Goal: Task Accomplishment & Management: Use online tool/utility

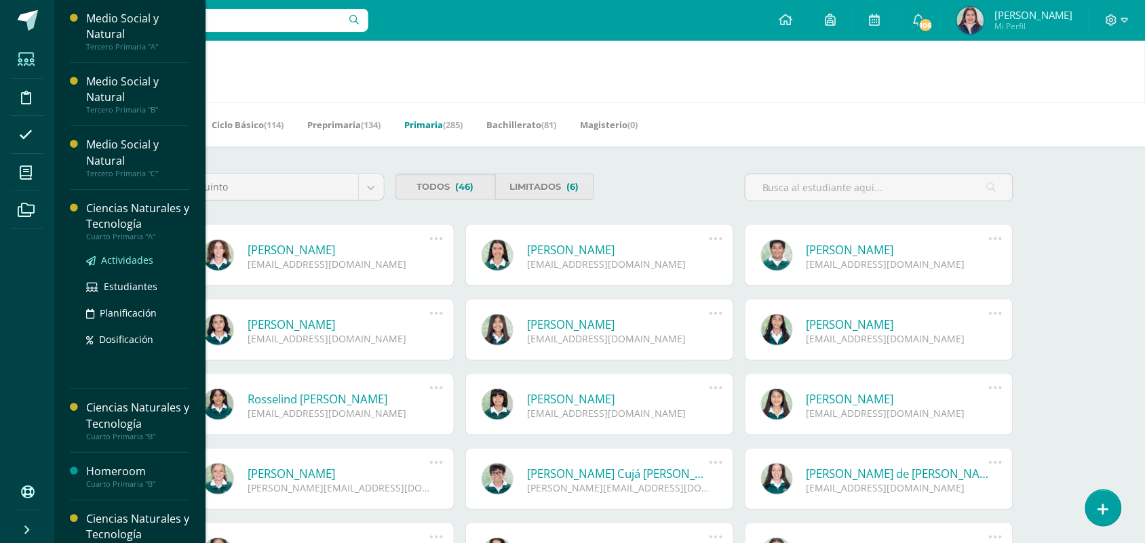
click at [119, 260] on span "Actividades" at bounding box center [127, 260] width 52 height 13
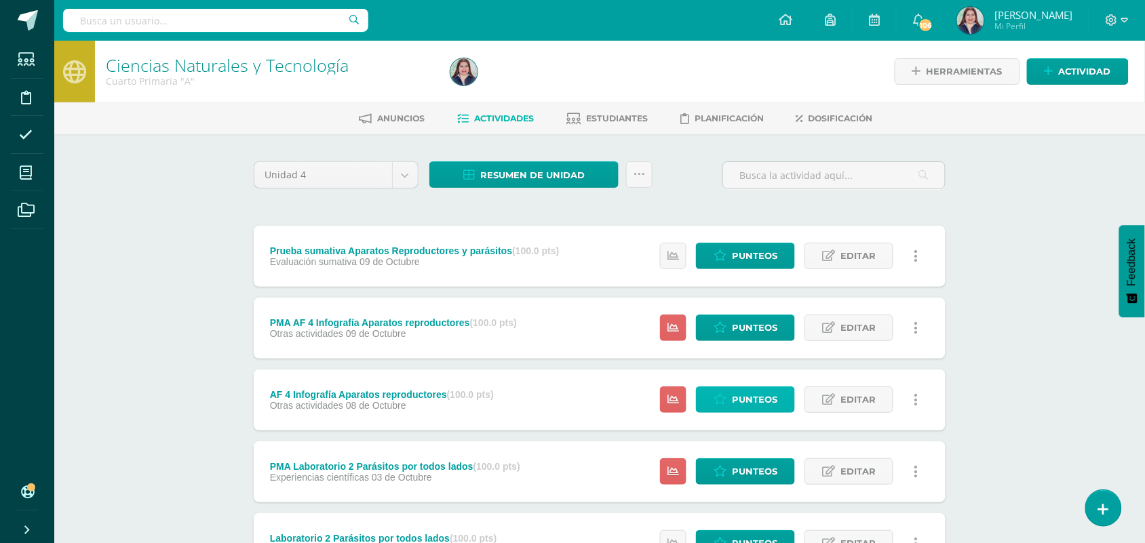
click at [716, 402] on icon at bounding box center [720, 400] width 13 height 12
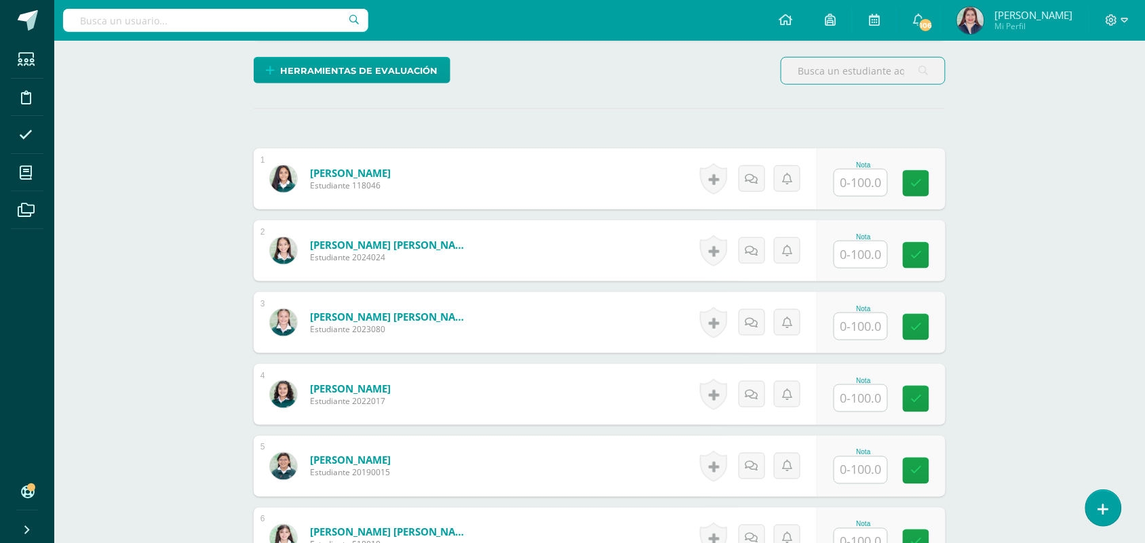
scroll to position [346, 0]
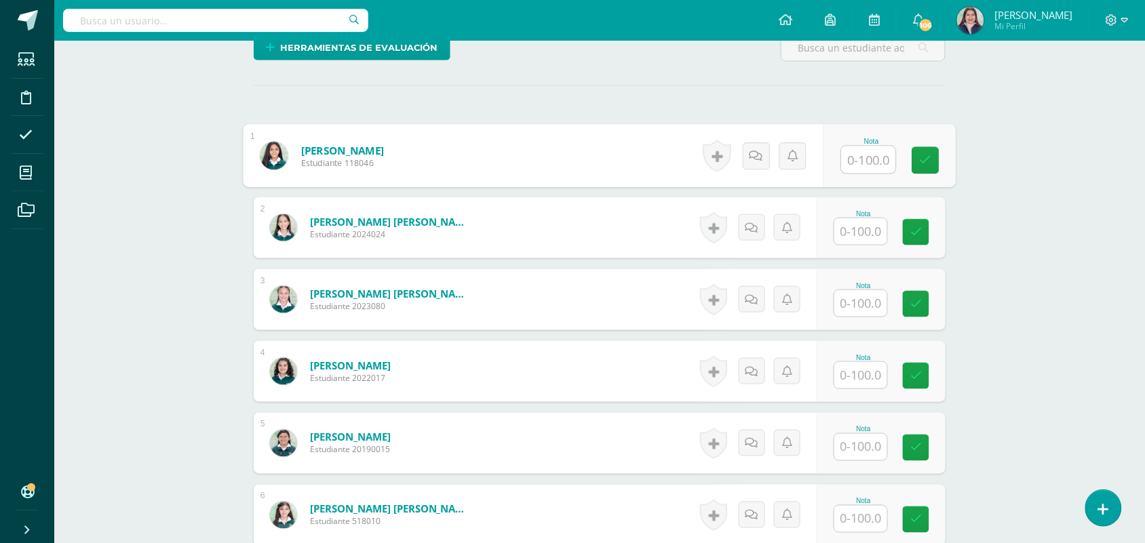
click at [873, 165] on input "text" at bounding box center [869, 160] width 54 height 27
type input "98"
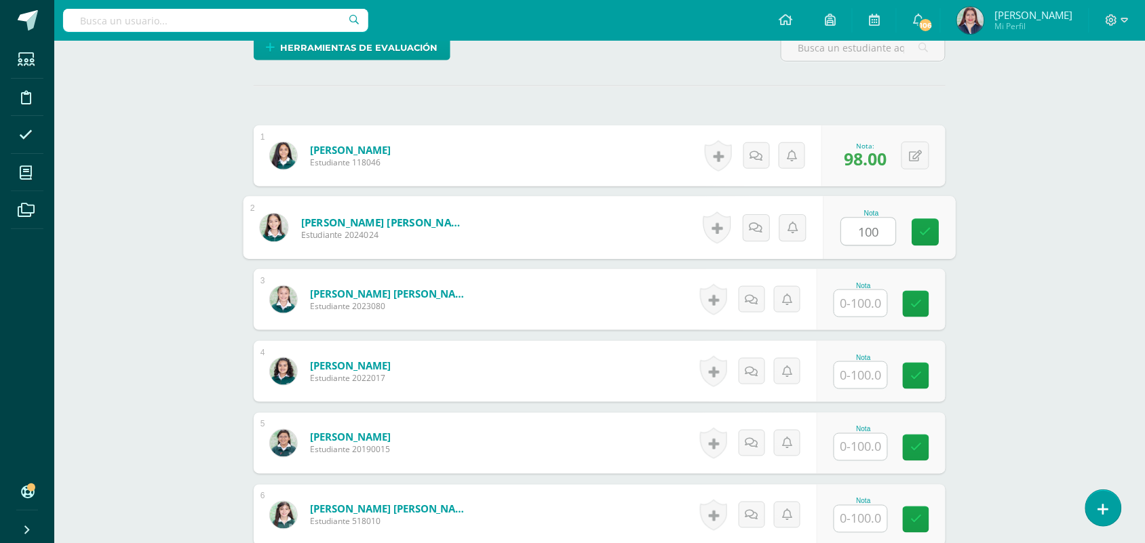
type input "100"
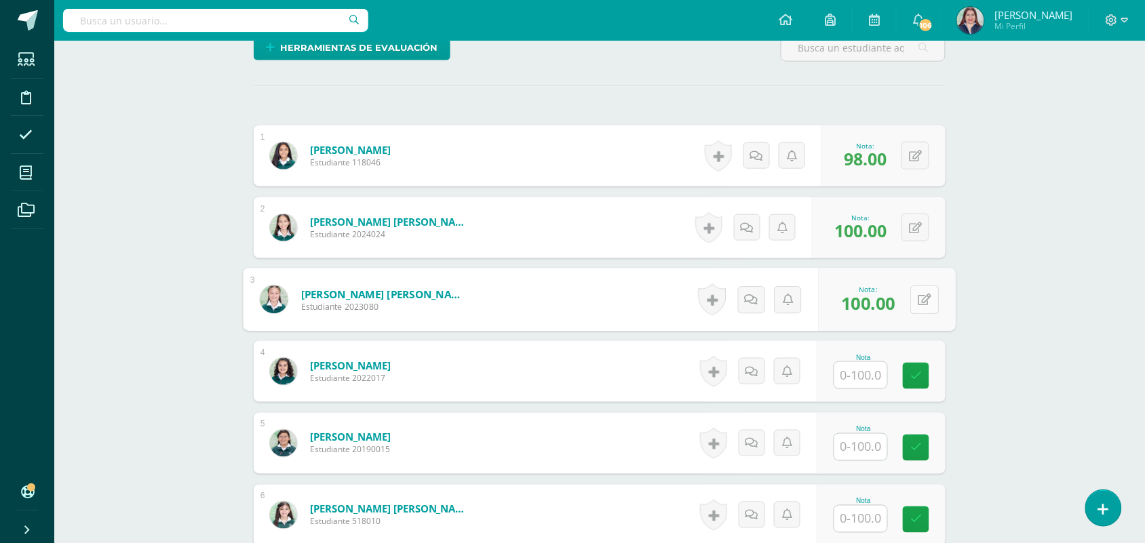
click at [919, 292] on button at bounding box center [924, 300] width 28 height 28
type input "60"
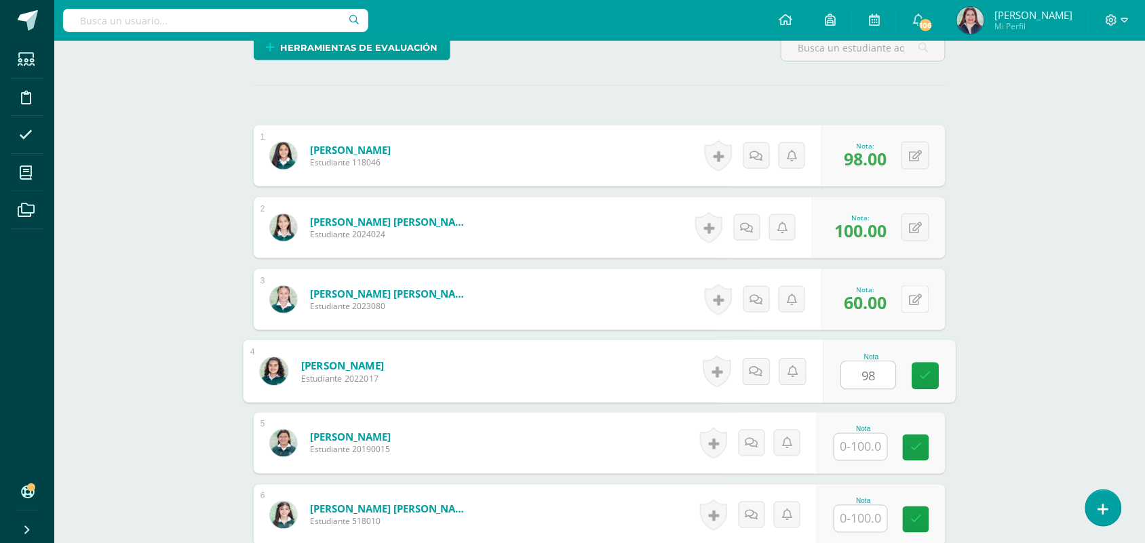
type input "98"
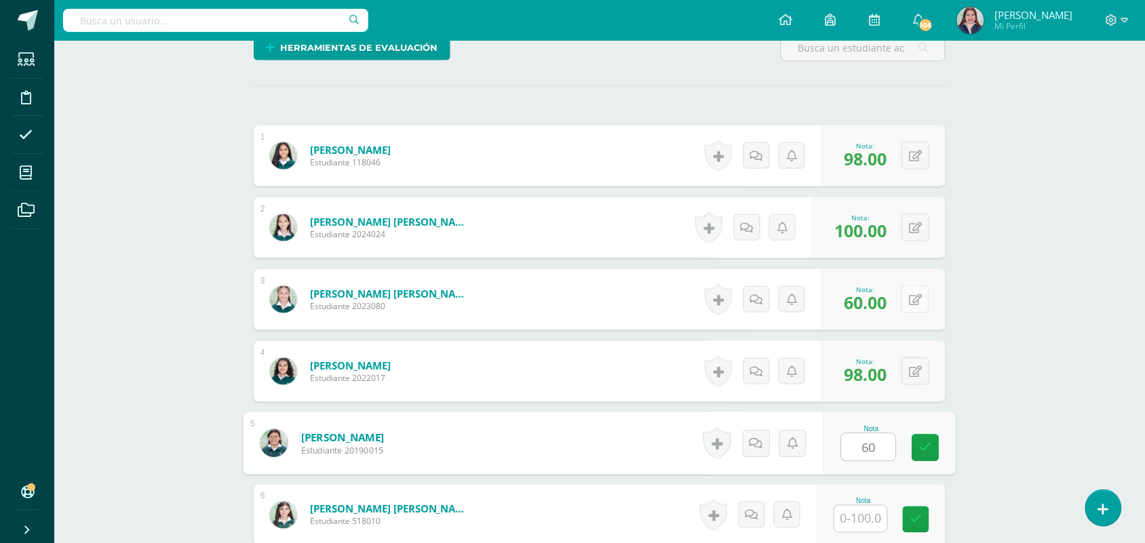
type input "60"
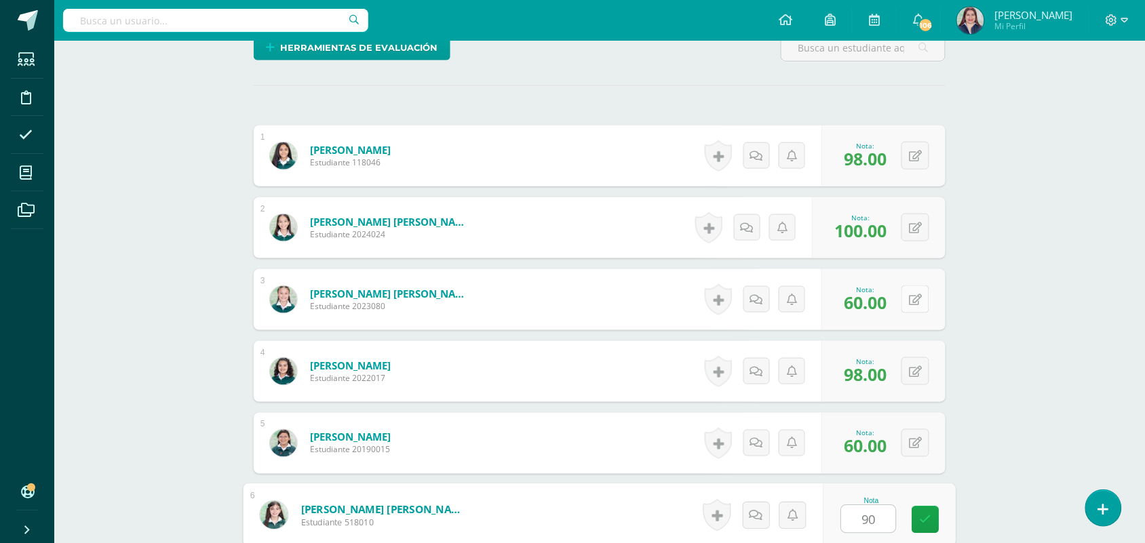
type input "90"
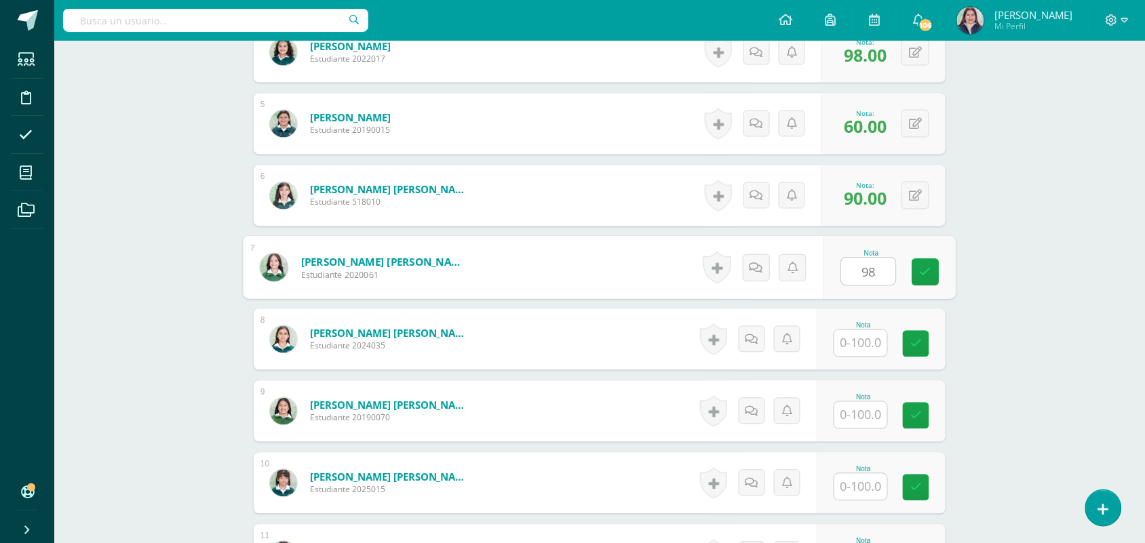
type input "98"
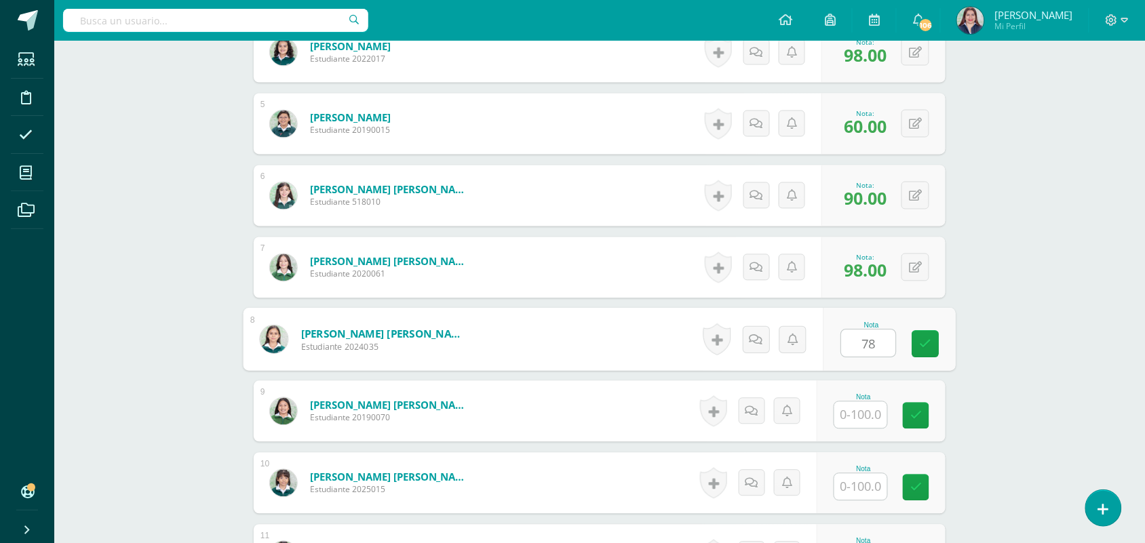
type input "78"
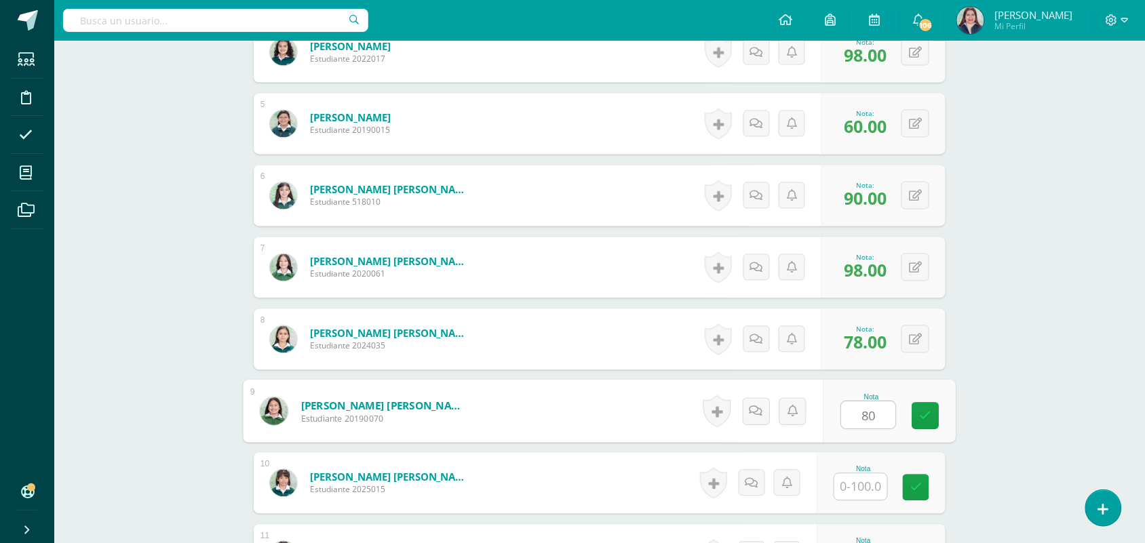
type input "80"
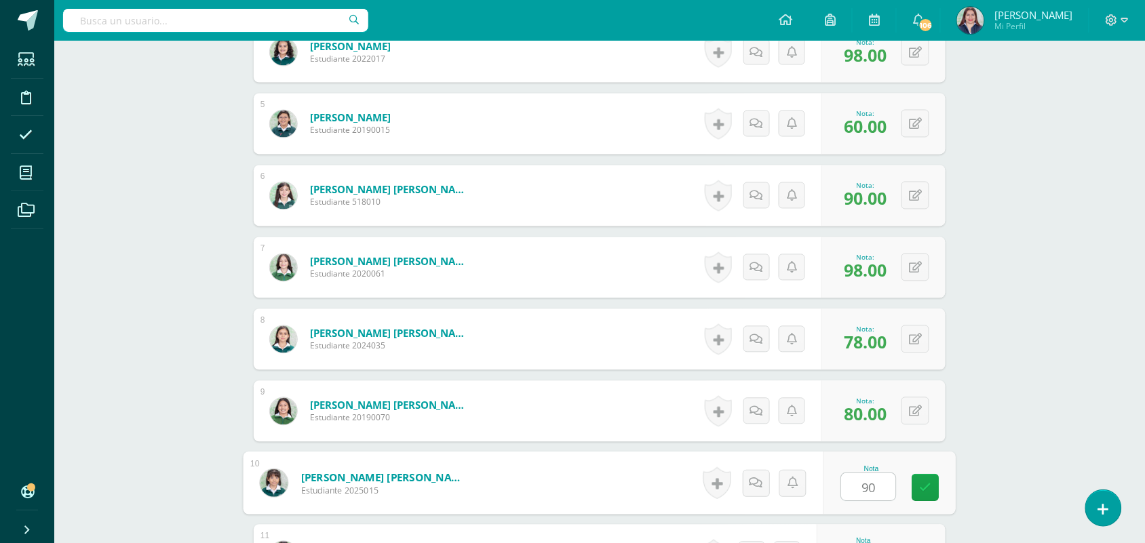
type input "90"
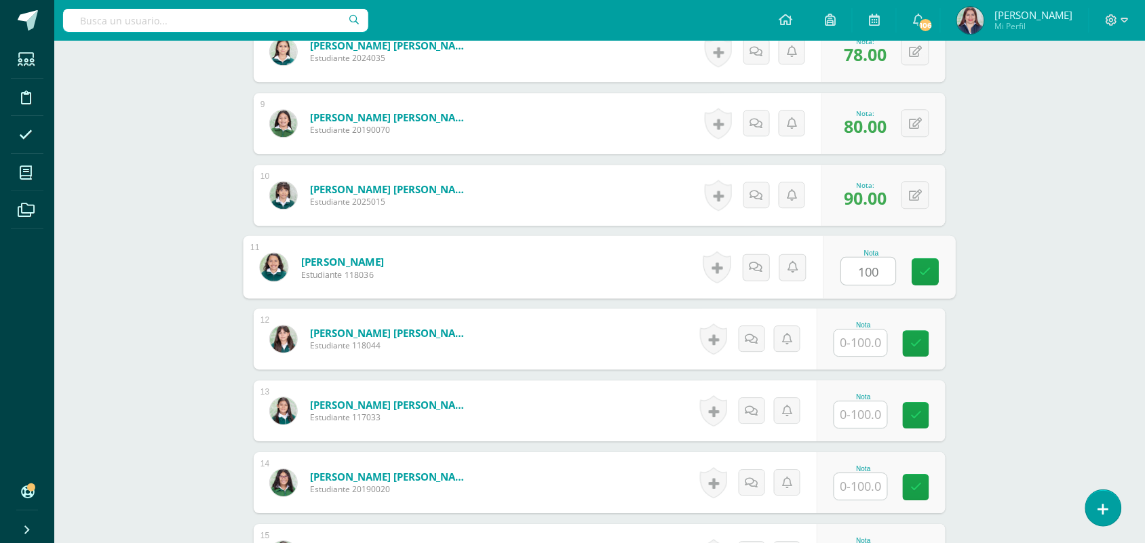
type input "100"
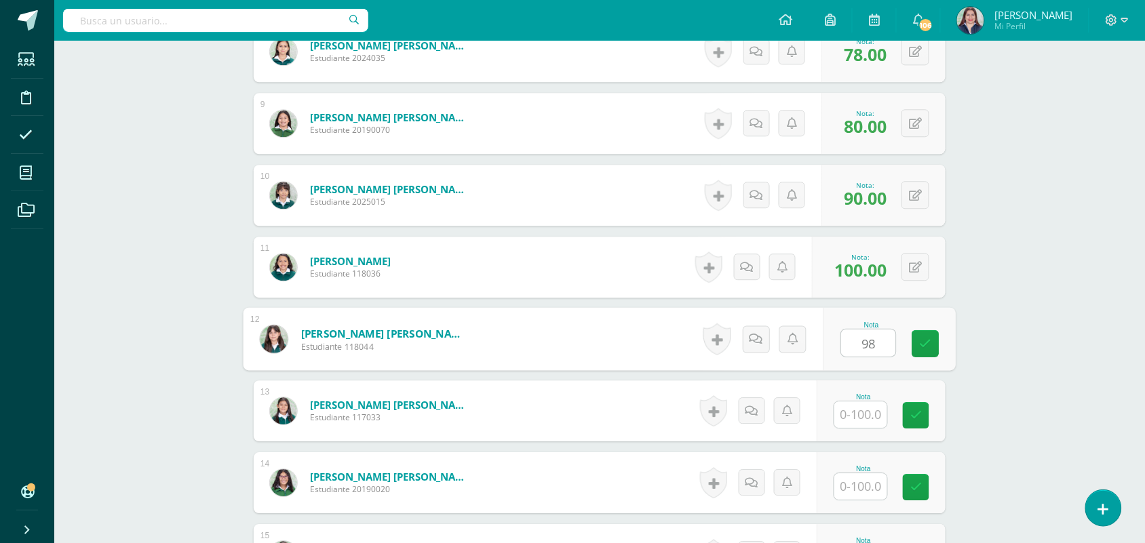
type input "98"
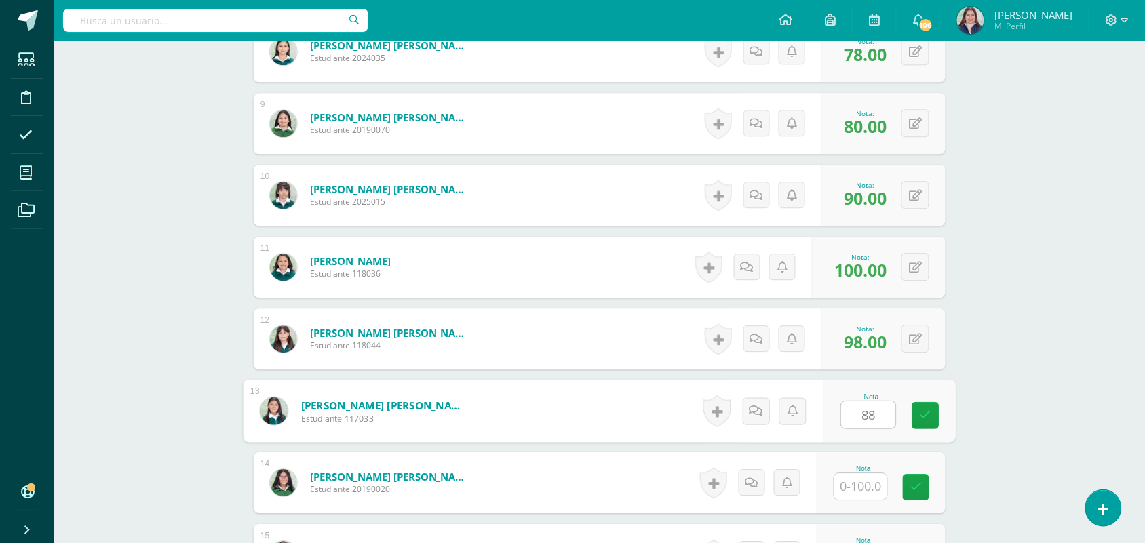
type input "88"
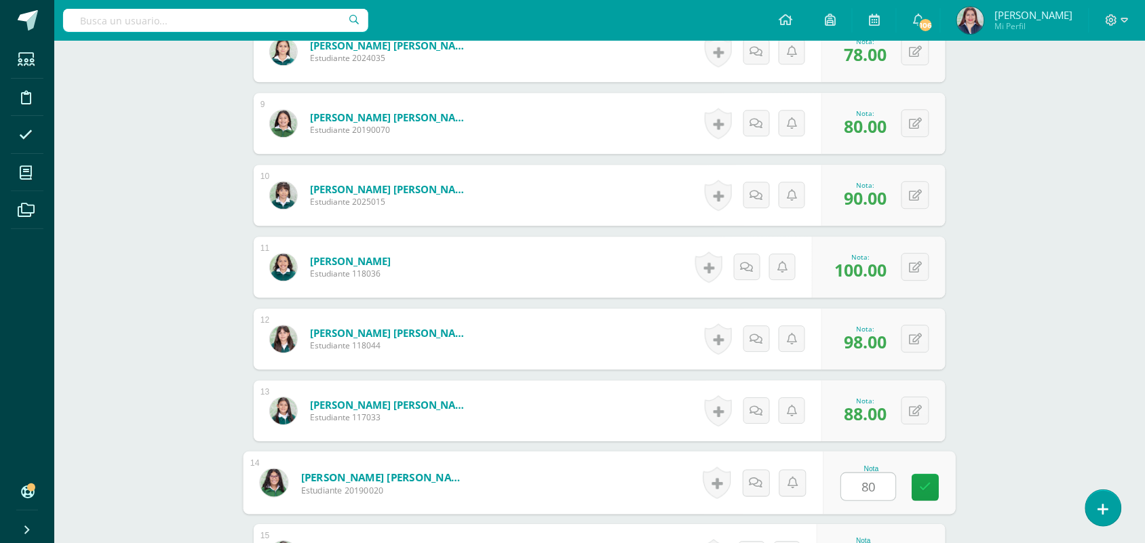
type input "80"
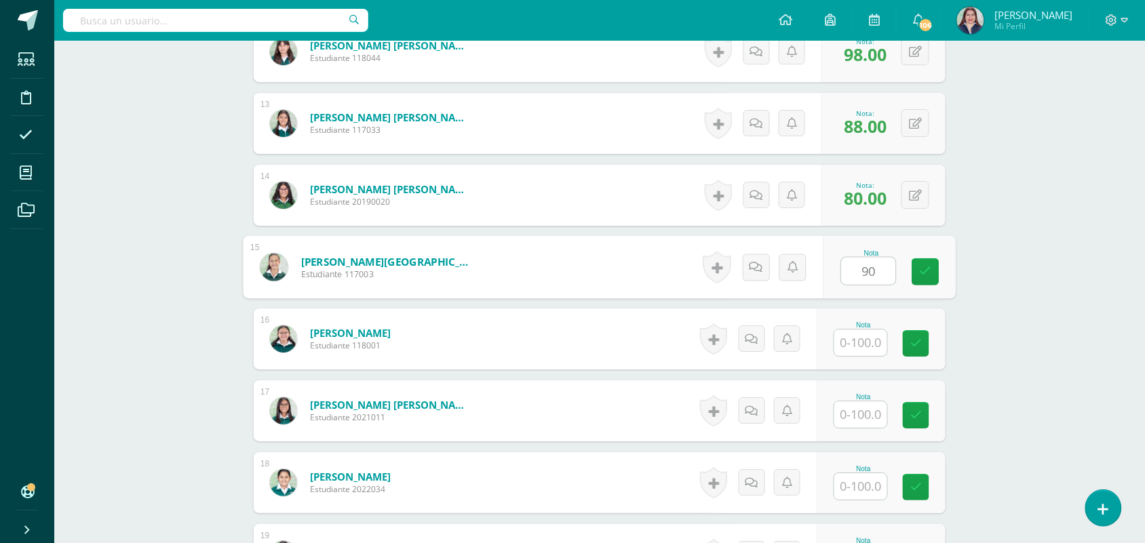
type input "90"
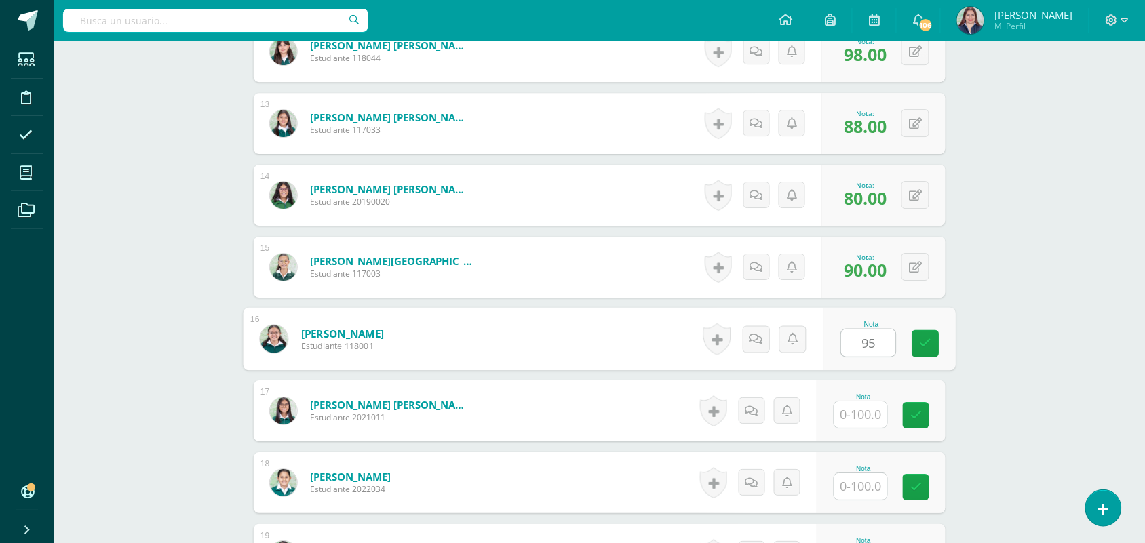
type input "95"
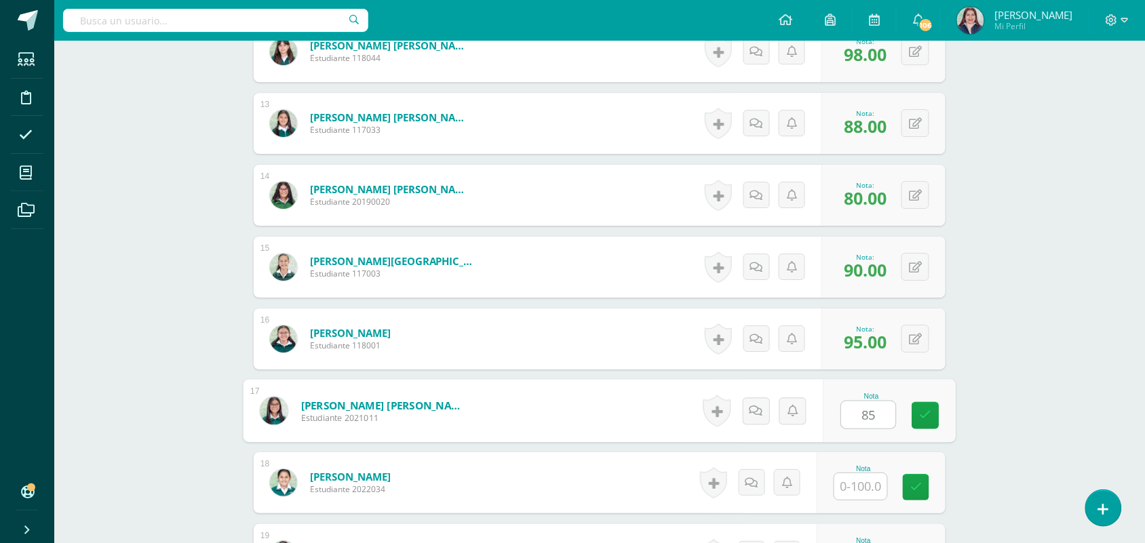
type input "85"
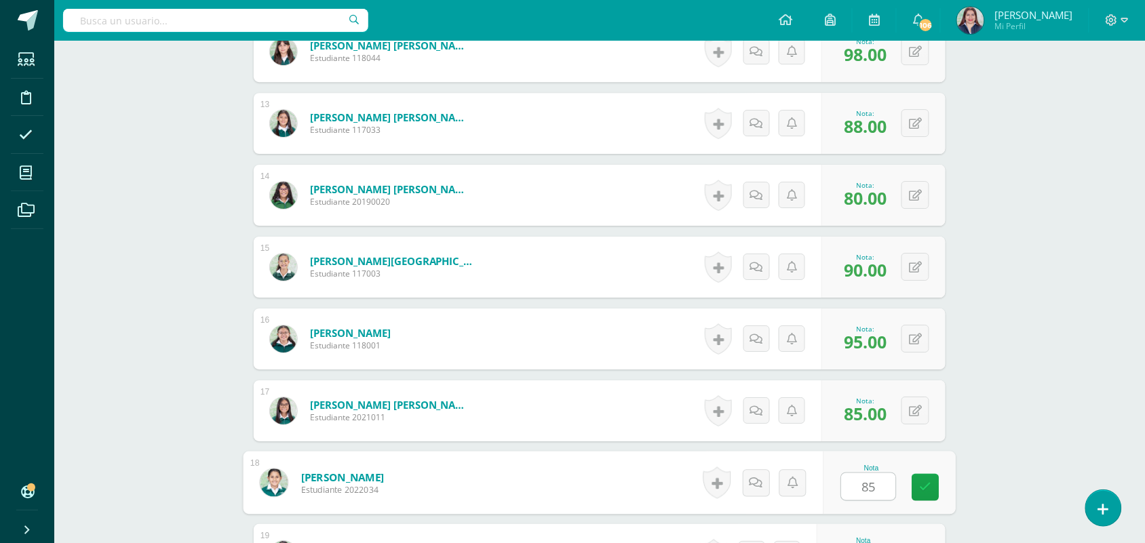
type input "85"
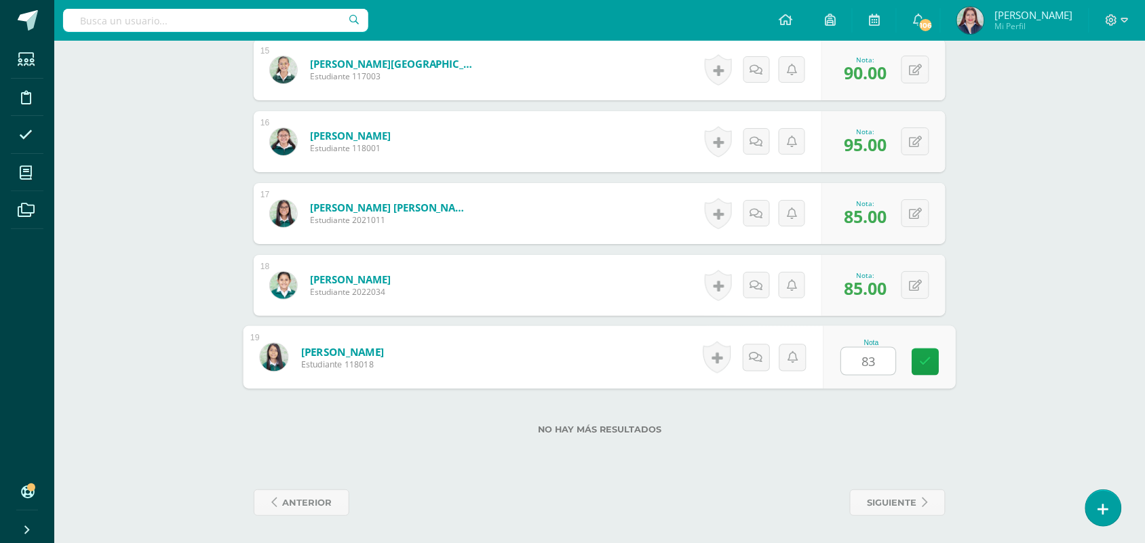
type input "83"
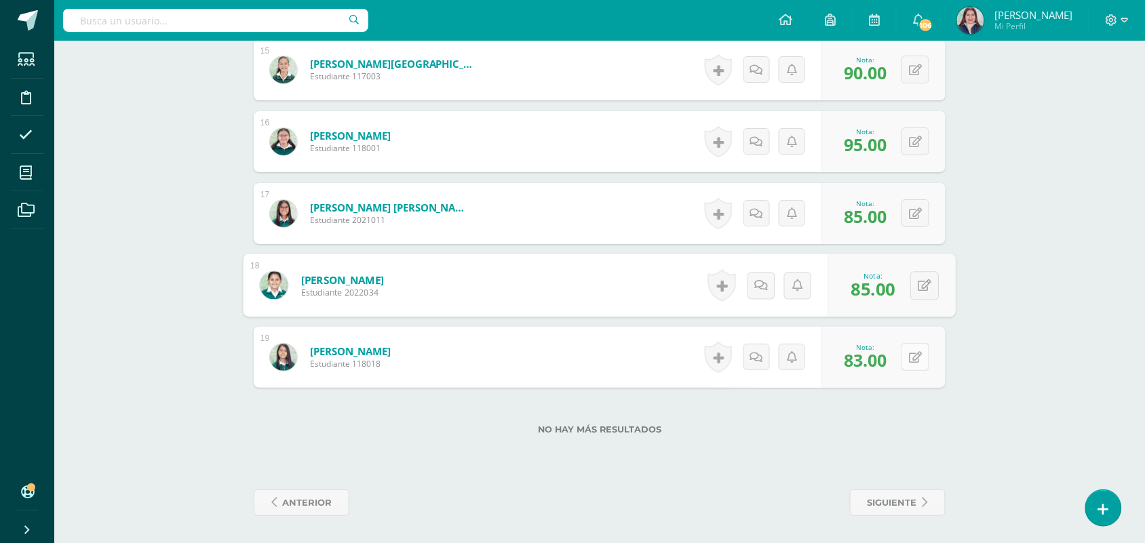
click at [923, 364] on button at bounding box center [915, 357] width 28 height 28
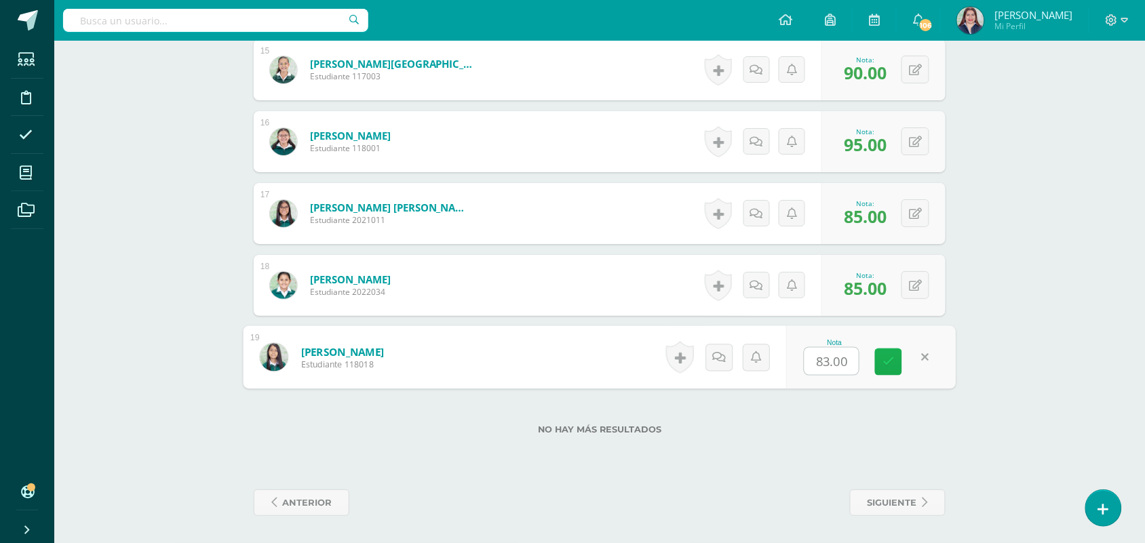
click at [892, 364] on icon at bounding box center [888, 362] width 12 height 12
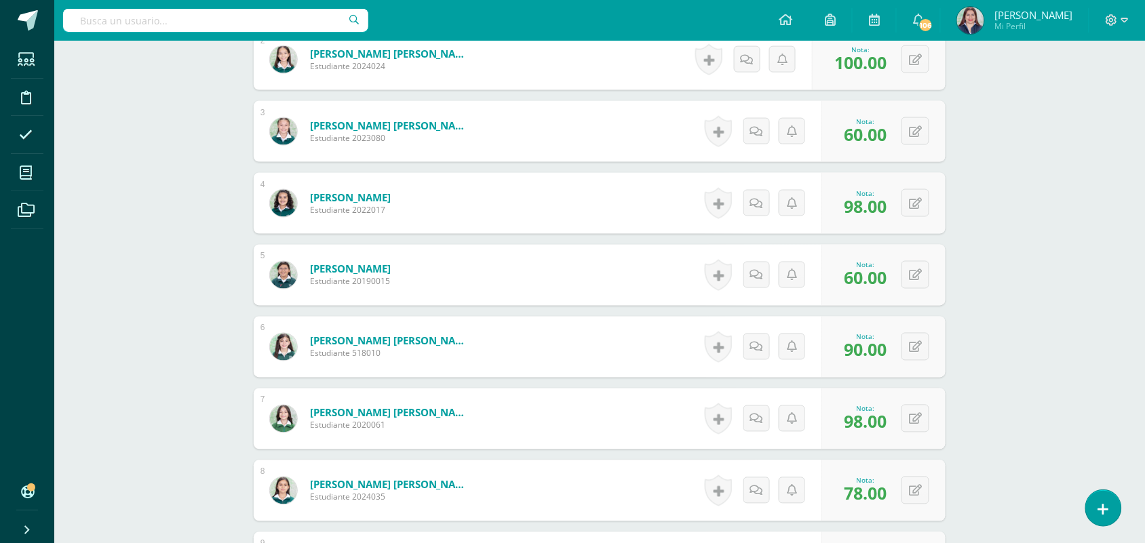
scroll to position [0, 0]
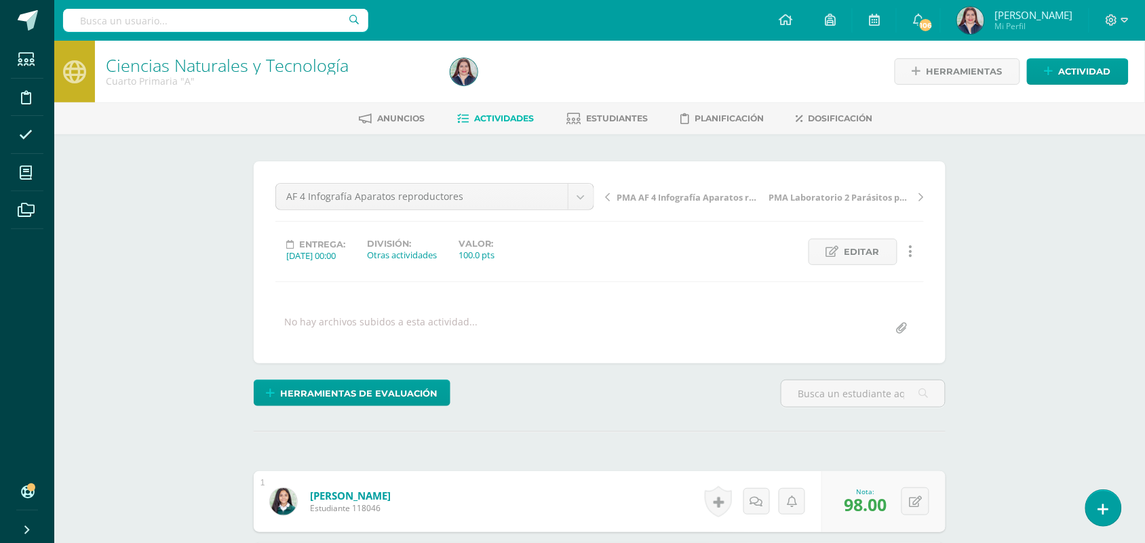
click at [501, 116] on span "Actividades" at bounding box center [504, 118] width 60 height 10
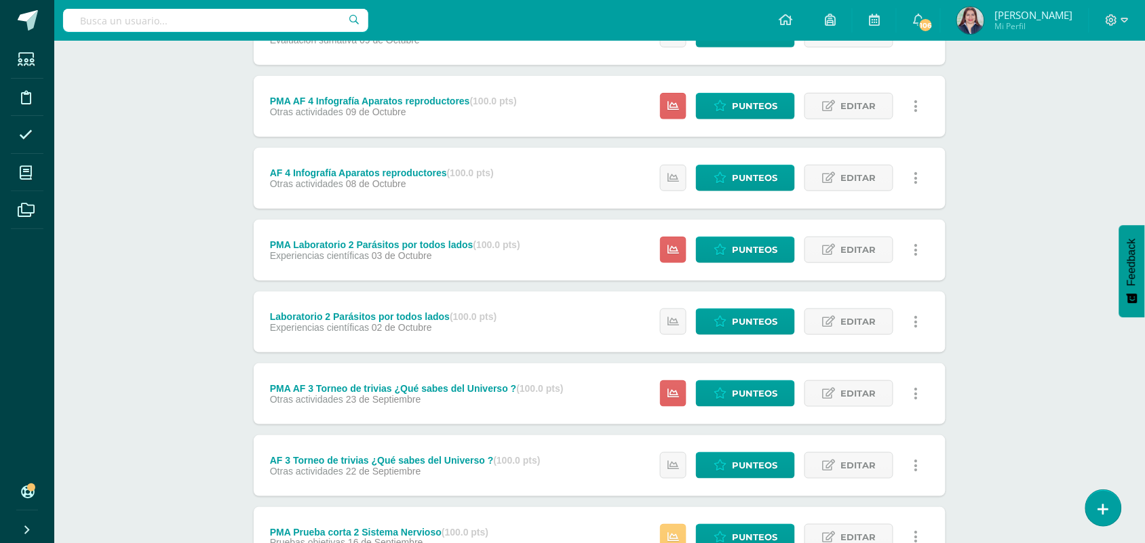
scroll to position [295, 0]
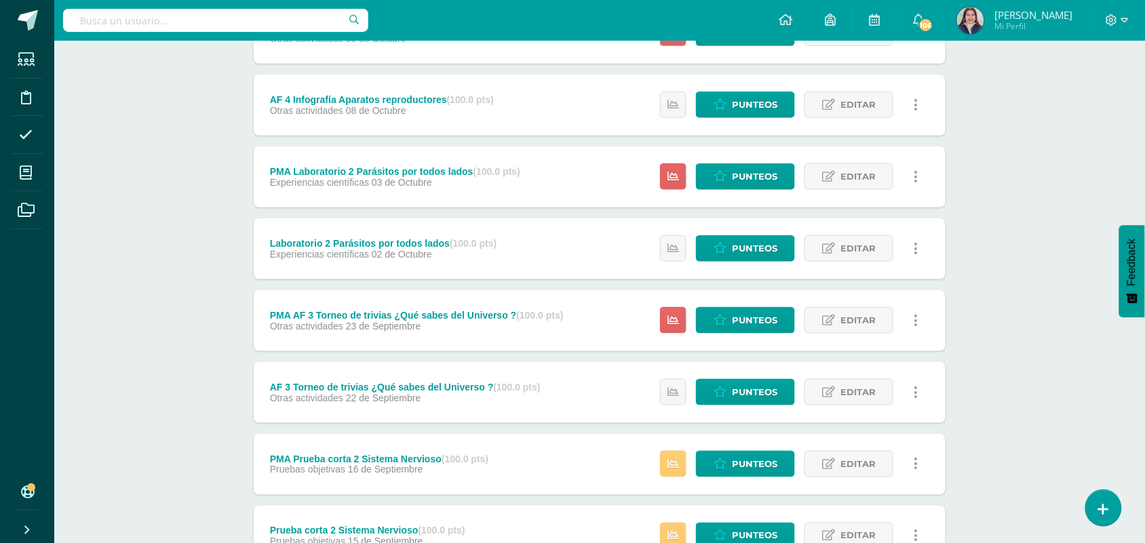
drag, startPoint x: 1144, startPoint y: 309, endPoint x: 1138, endPoint y: 384, distance: 75.5
click at [1138, 384] on body "Estudiantes Disciplina Asistencia Mis cursos Archivos Soporte Ayuda Reportar un…" at bounding box center [572, 214] width 1145 height 1019
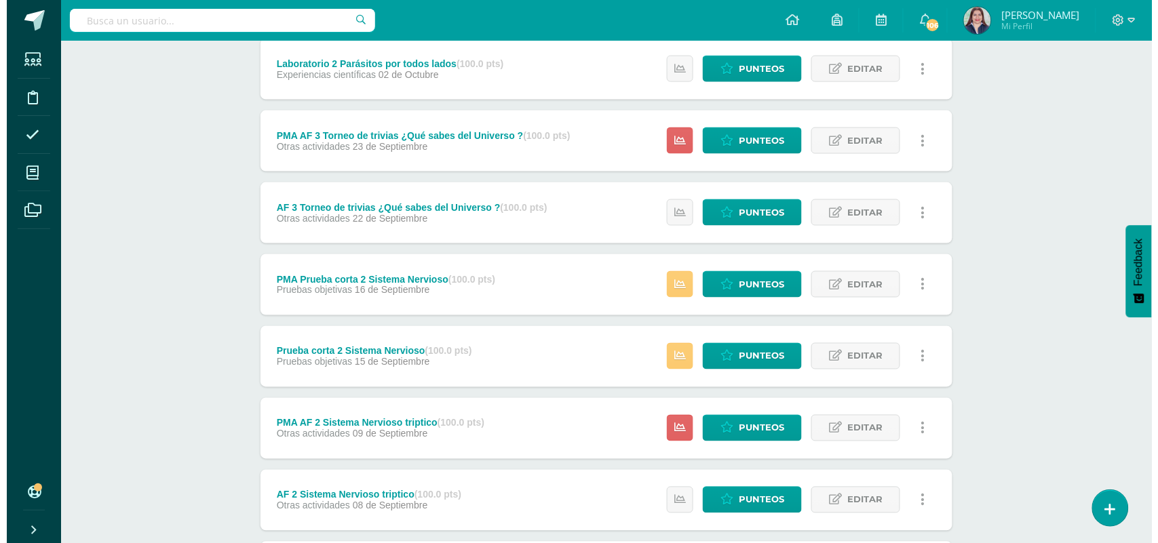
scroll to position [0, 0]
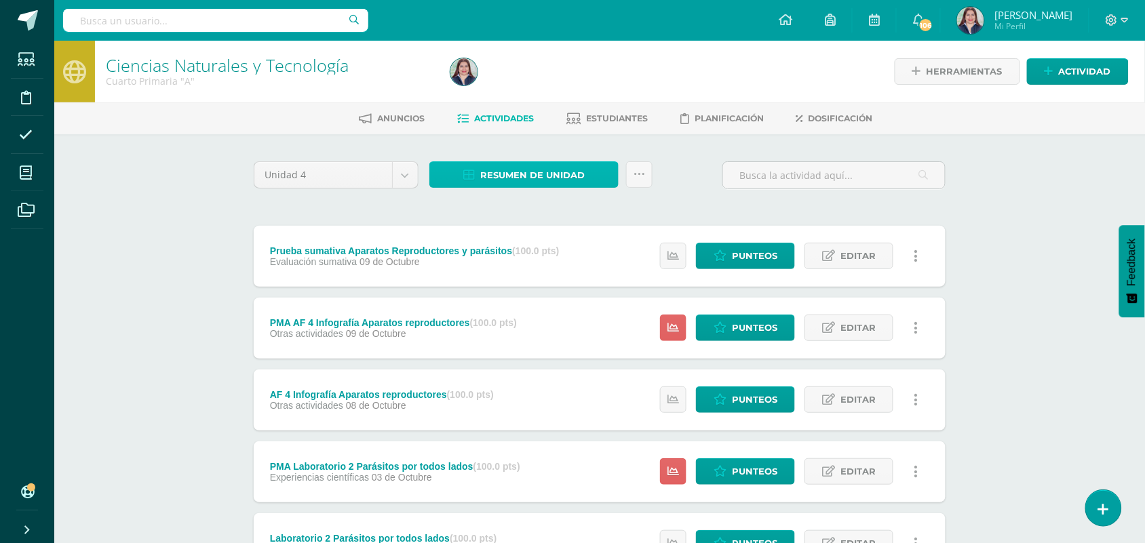
click at [539, 175] on span "Resumen de unidad" at bounding box center [532, 175] width 104 height 25
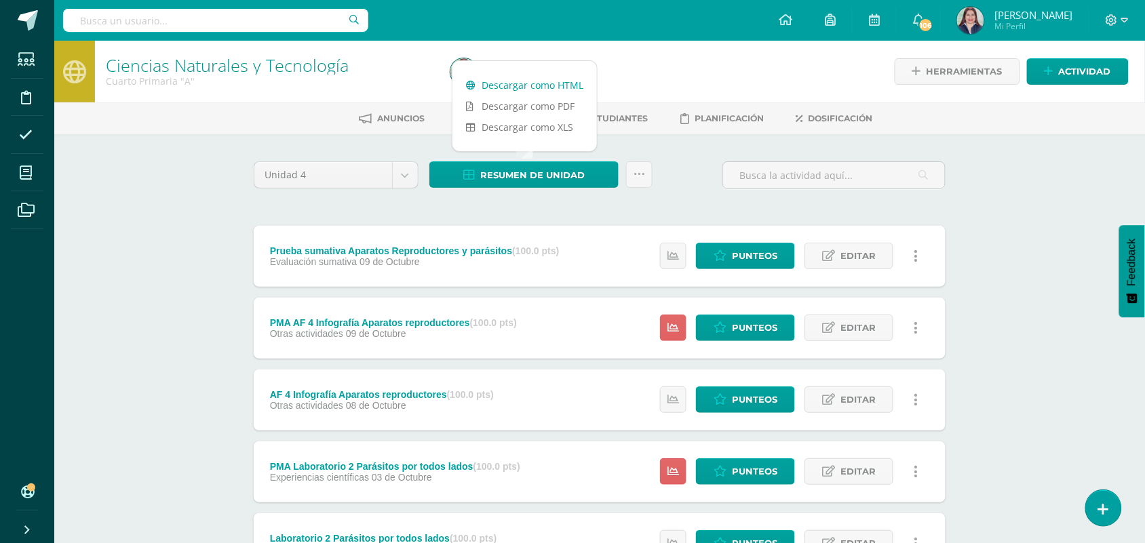
click at [526, 77] on link "Descargar como HTML" at bounding box center [524, 85] width 144 height 21
click at [639, 164] on link at bounding box center [639, 174] width 26 height 26
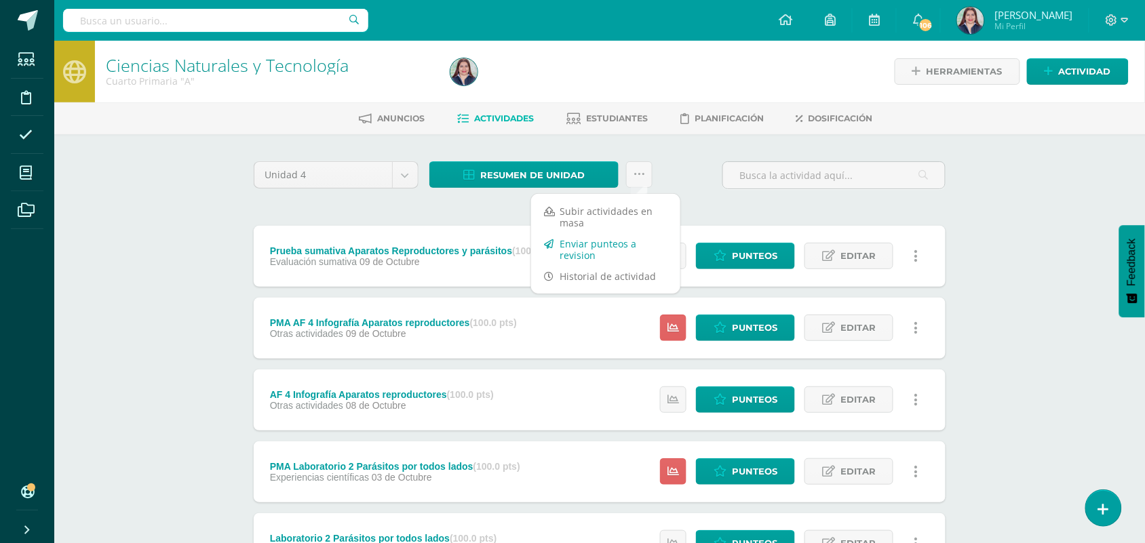
click at [582, 253] on link "Enviar punteos a revision" at bounding box center [605, 249] width 149 height 33
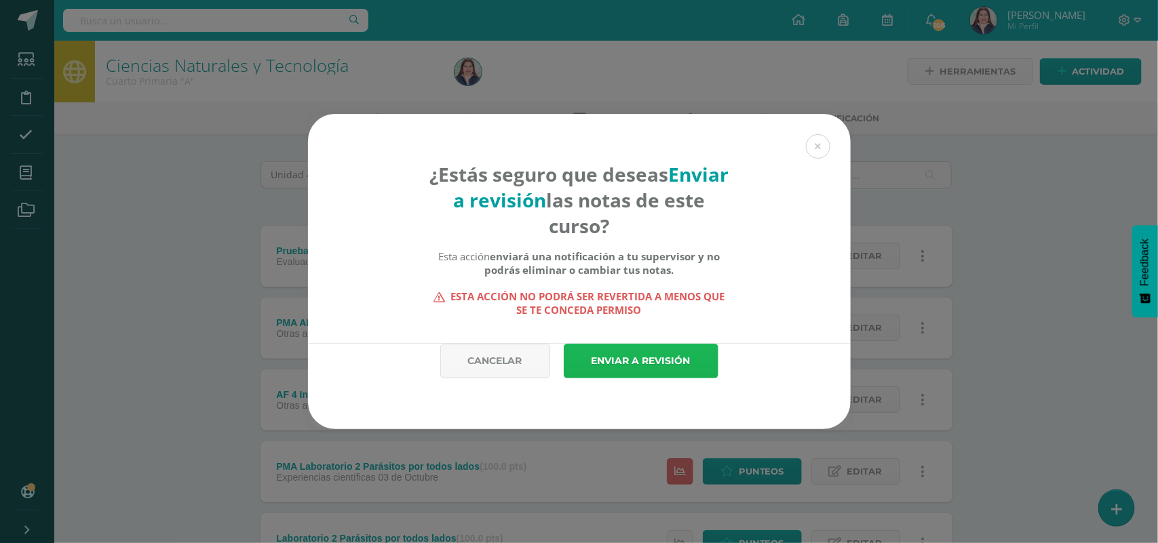
click at [673, 374] on link "Enviar a revisión" at bounding box center [641, 361] width 155 height 35
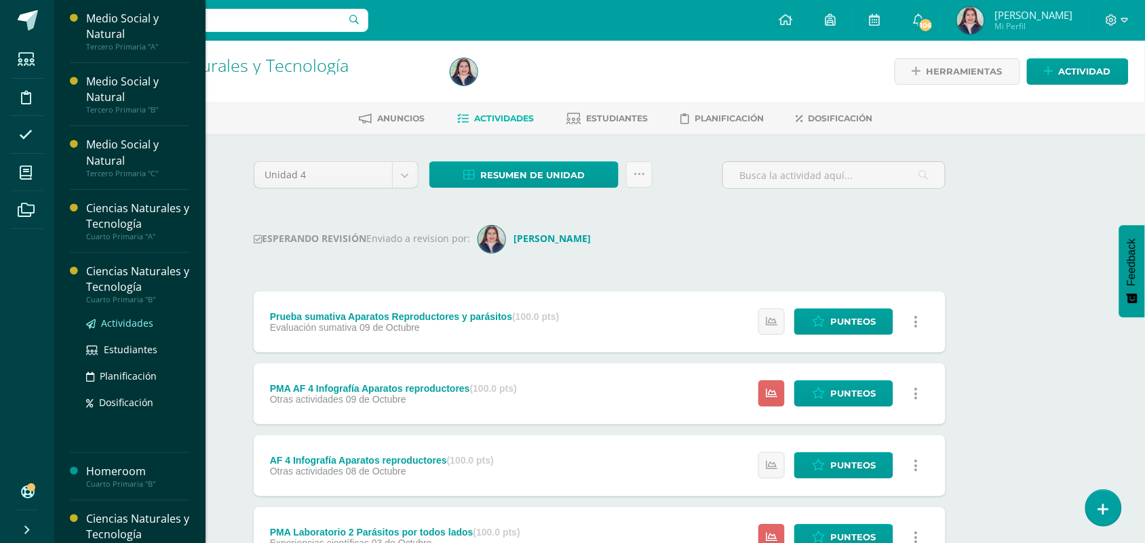
click at [119, 321] on span "Actividades" at bounding box center [127, 323] width 52 height 13
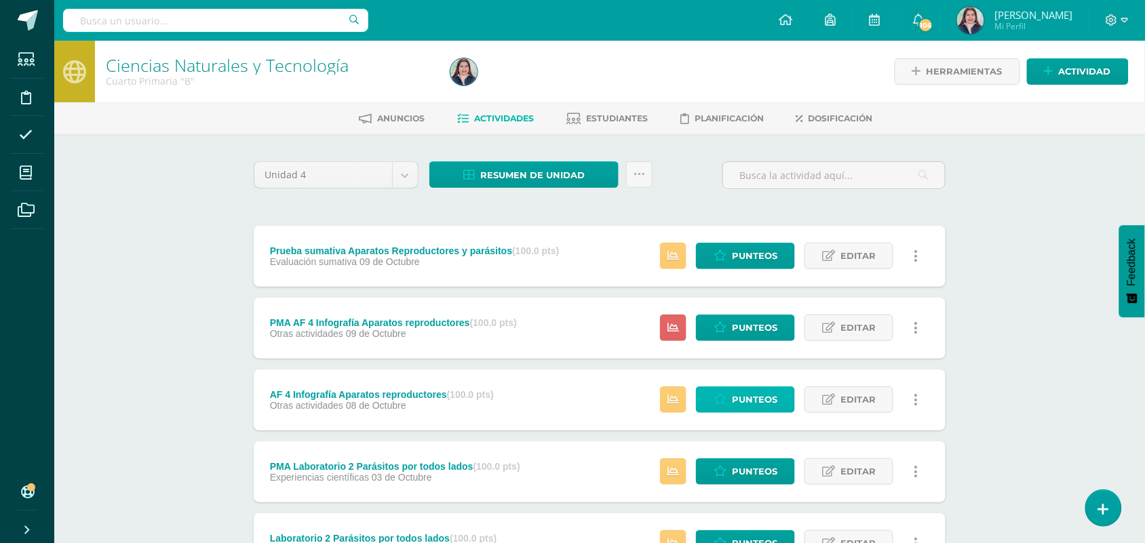
click at [714, 400] on icon at bounding box center [720, 400] width 13 height 12
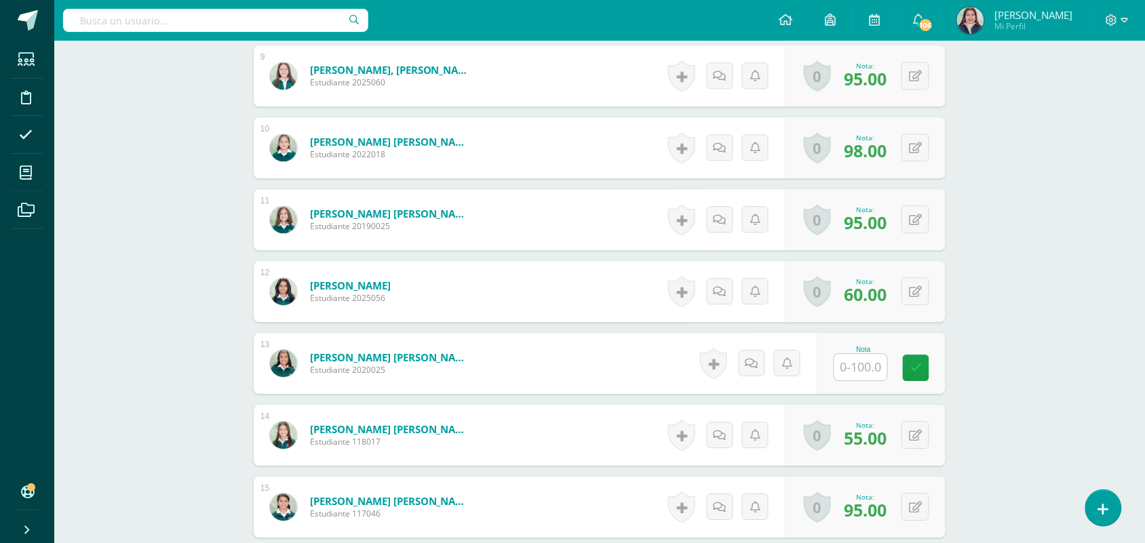
scroll to position [1011, 0]
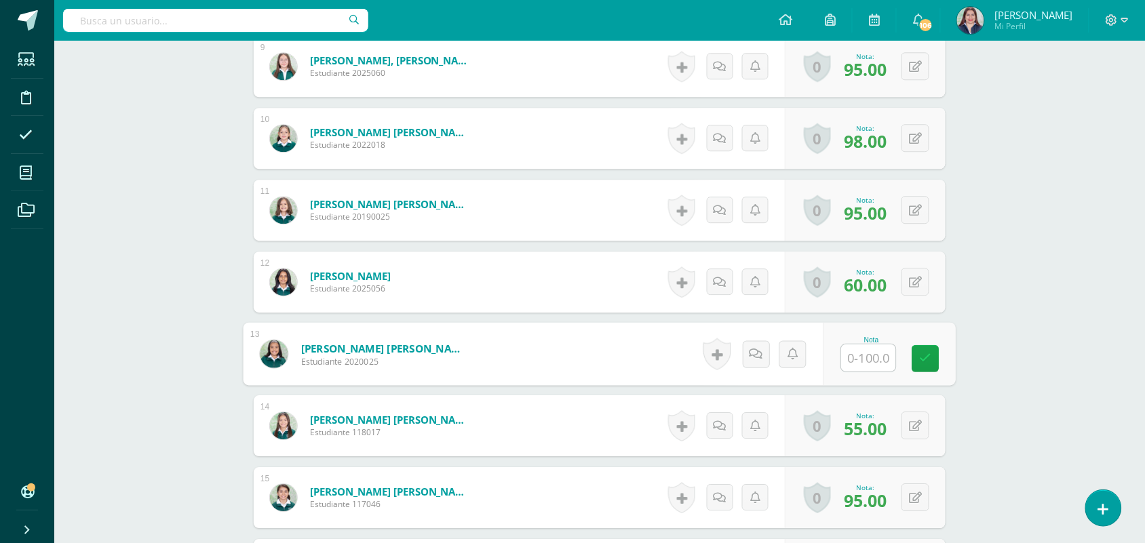
click at [862, 353] on input "text" at bounding box center [869, 358] width 54 height 27
type input "98"
click at [931, 351] on link at bounding box center [925, 358] width 27 height 27
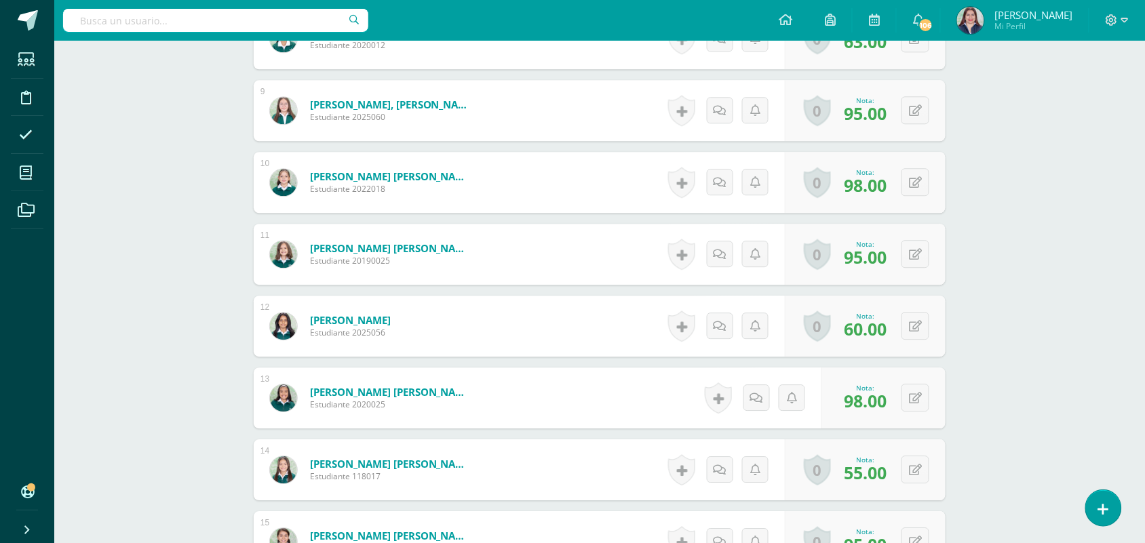
scroll to position [0, 0]
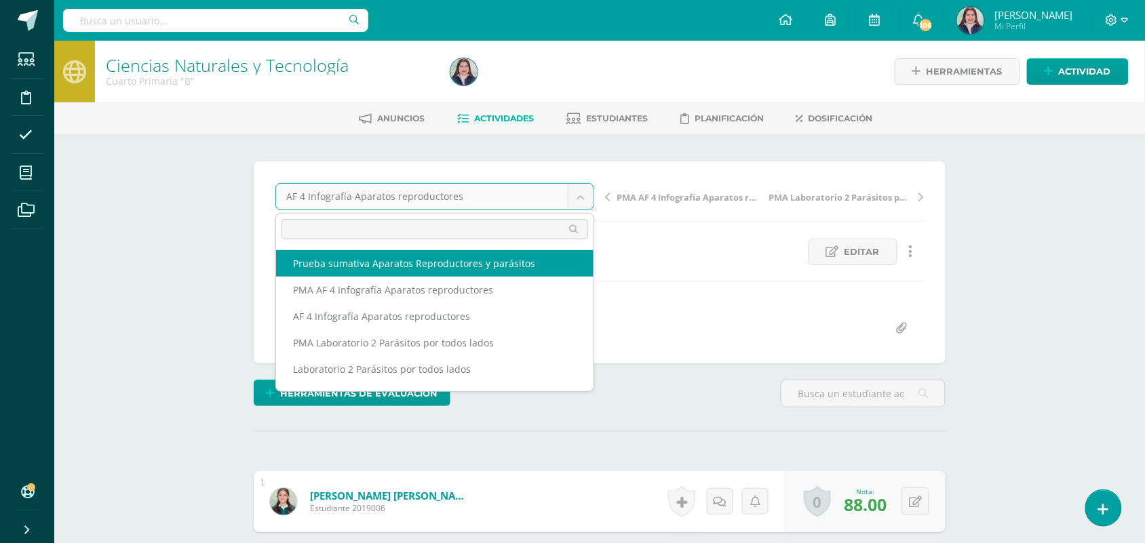
select select "/dashboard/teacher/grade-activity/262538/"
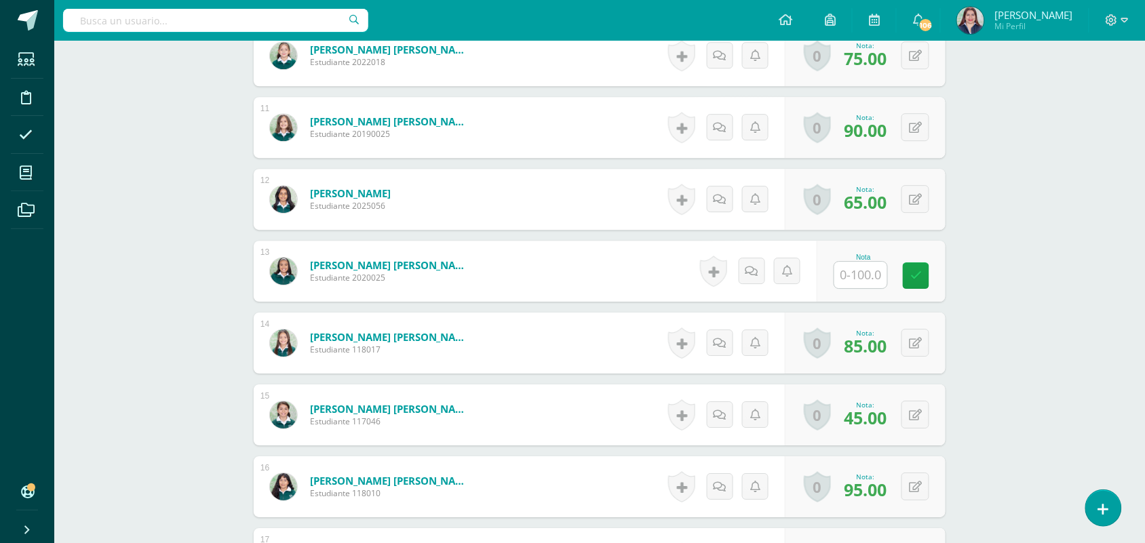
scroll to position [1103, 0]
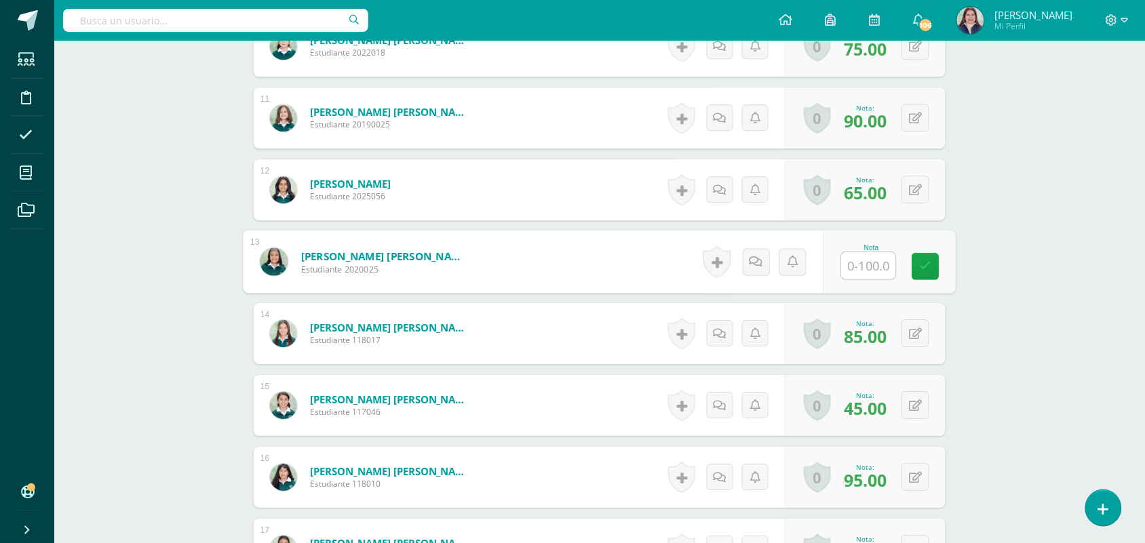
click at [858, 268] on input "text" at bounding box center [869, 265] width 54 height 27
type input "70"
click at [930, 258] on link at bounding box center [925, 266] width 27 height 27
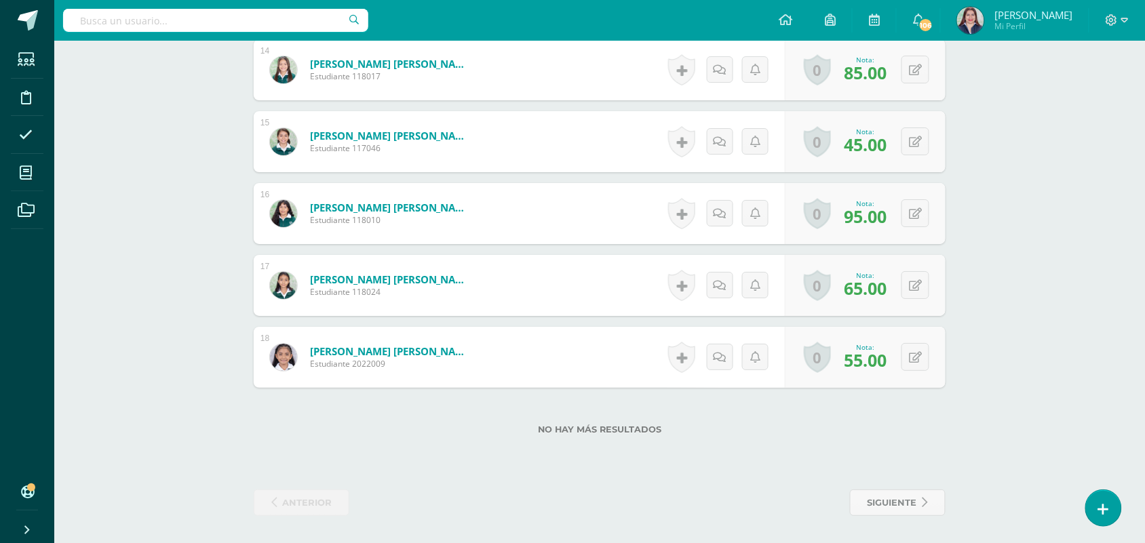
scroll to position [0, 0]
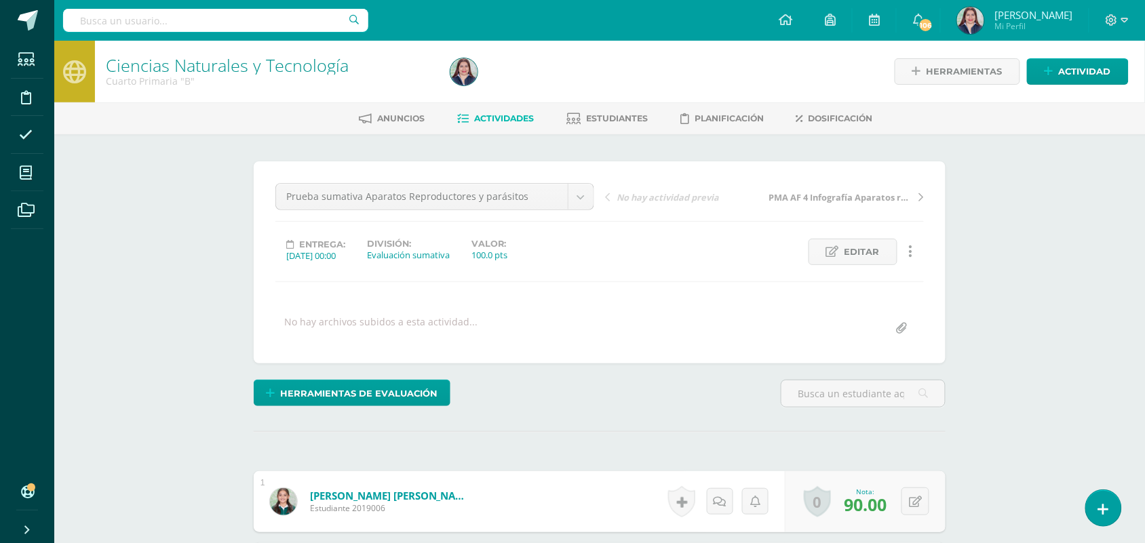
click at [520, 116] on span "Actividades" at bounding box center [504, 118] width 60 height 10
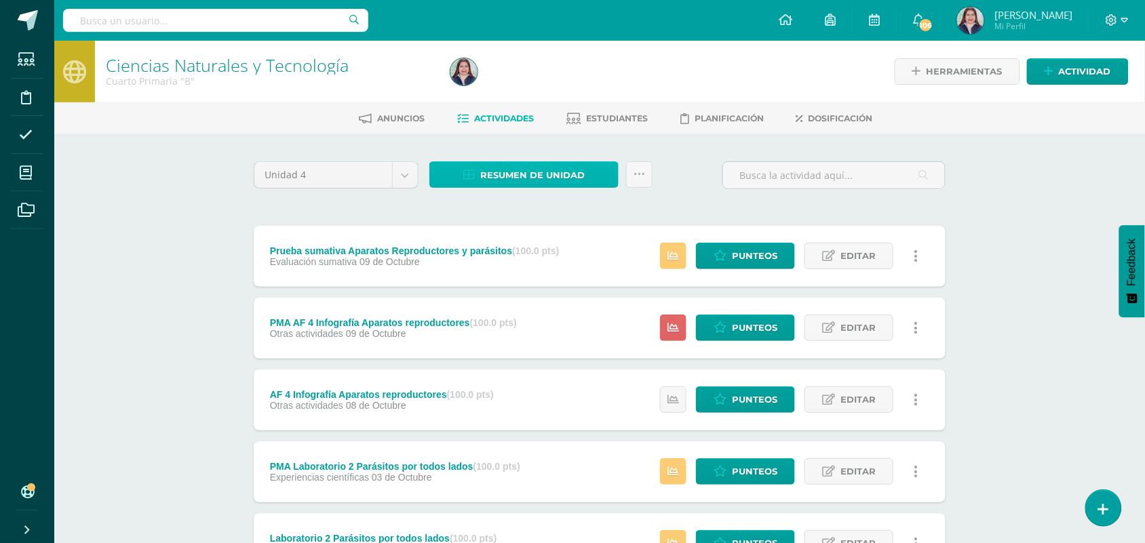
click at [547, 175] on span "Resumen de unidad" at bounding box center [532, 175] width 104 height 25
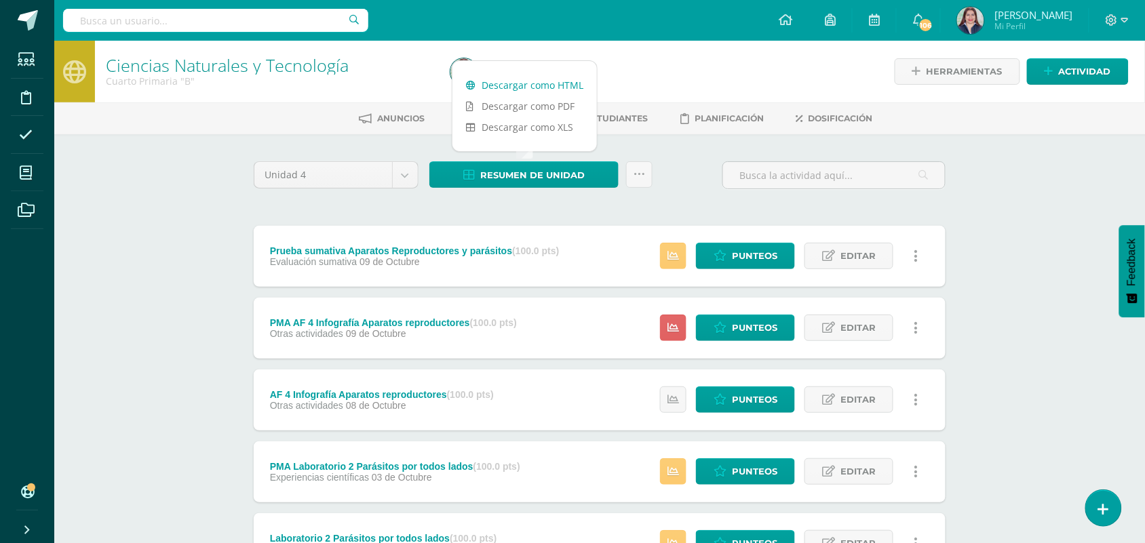
click at [556, 86] on link "Descargar como HTML" at bounding box center [524, 85] width 144 height 21
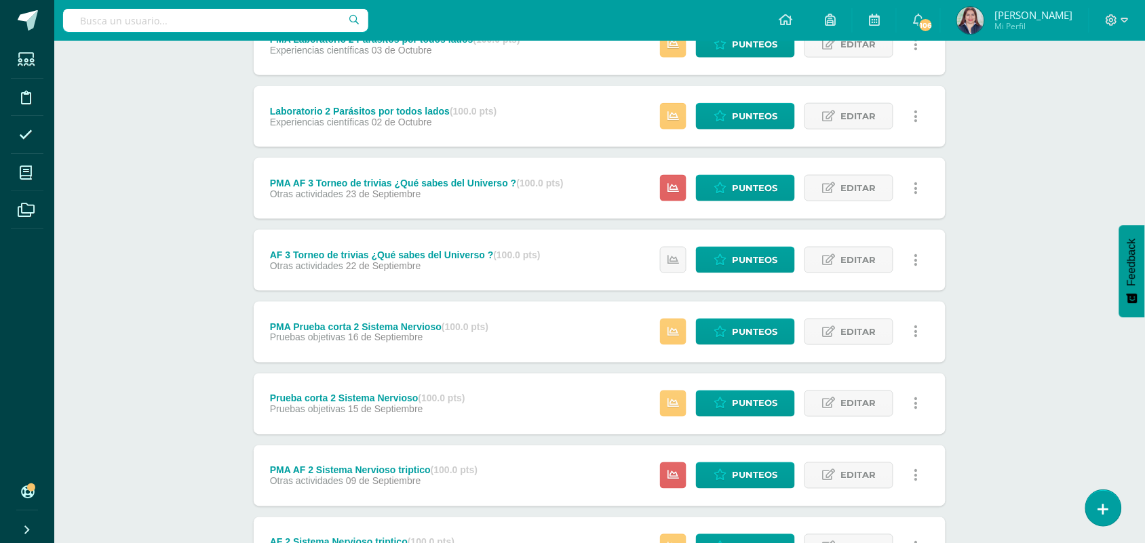
scroll to position [475, 0]
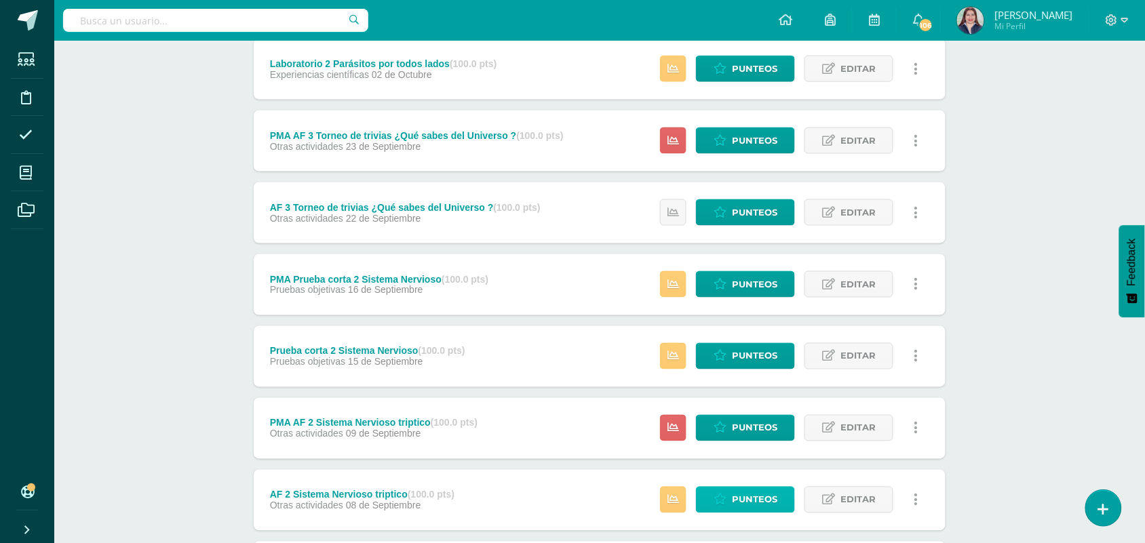
click at [738, 499] on span "Punteos" at bounding box center [754, 500] width 45 height 25
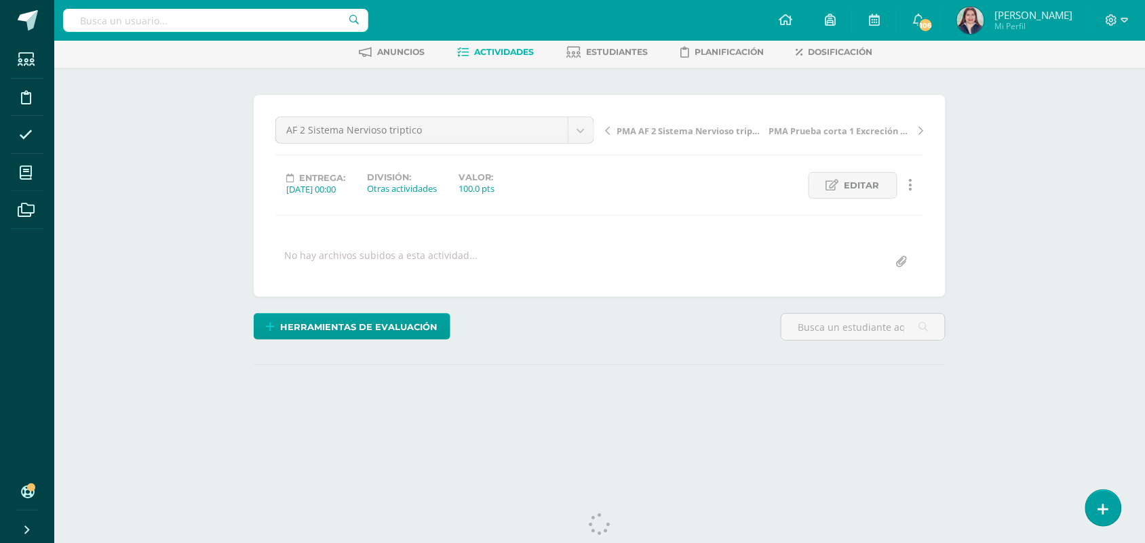
scroll to position [99, 0]
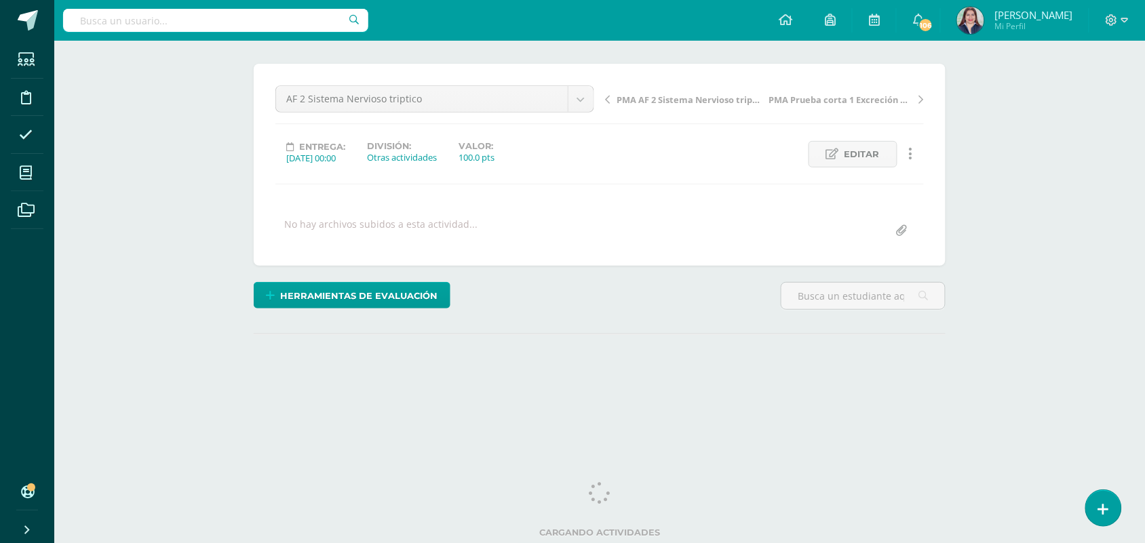
drag, startPoint x: 1155, startPoint y: 76, endPoint x: 1127, endPoint y: 282, distance: 208.1
click at [1127, 282] on html "Estudiantes Disciplina Asistencia Mis cursos Archivos Soporte Ayuda Reportar un…" at bounding box center [572, 170] width 1145 height 537
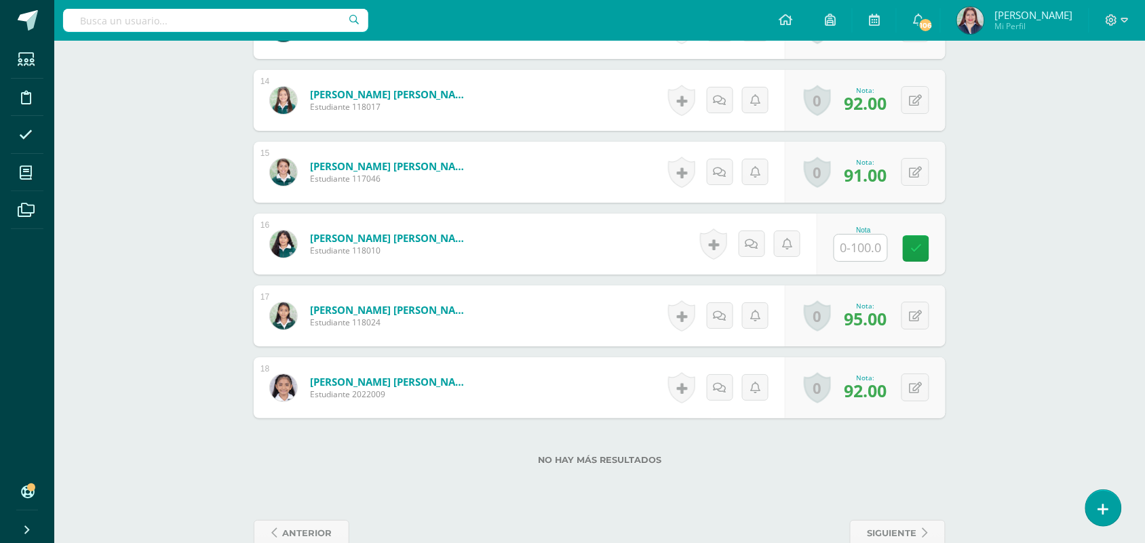
scroll to position [1367, 0]
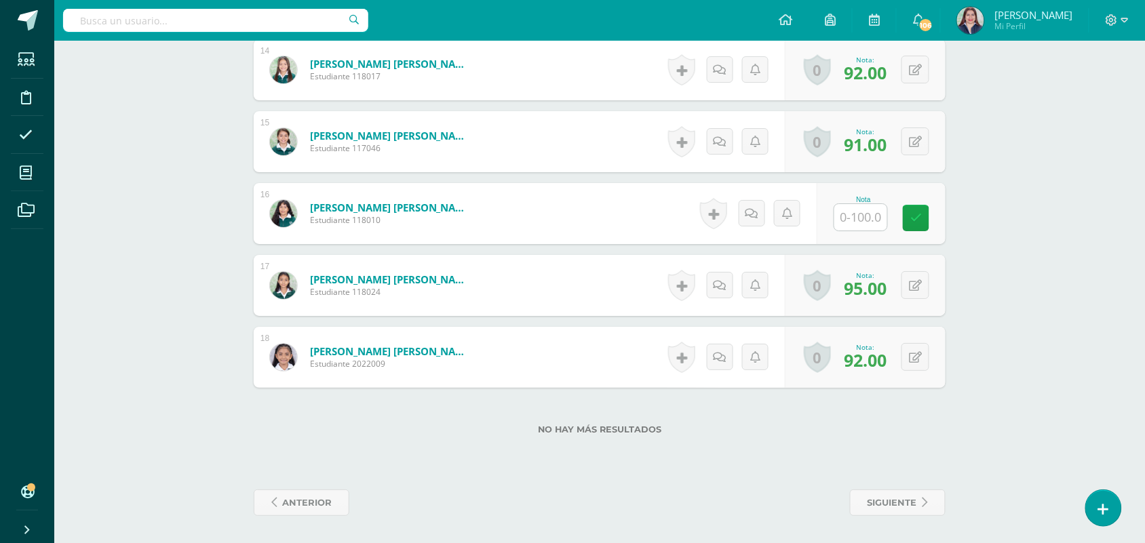
click at [857, 225] on input "text" at bounding box center [860, 217] width 53 height 26
type input "89"
click at [927, 212] on icon at bounding box center [926, 218] width 12 height 12
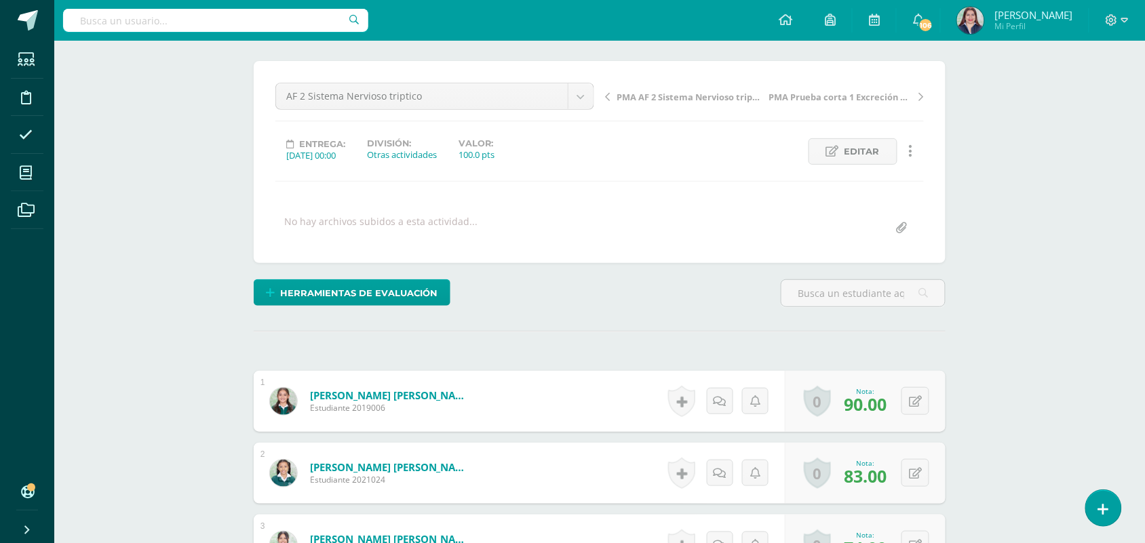
scroll to position [0, 0]
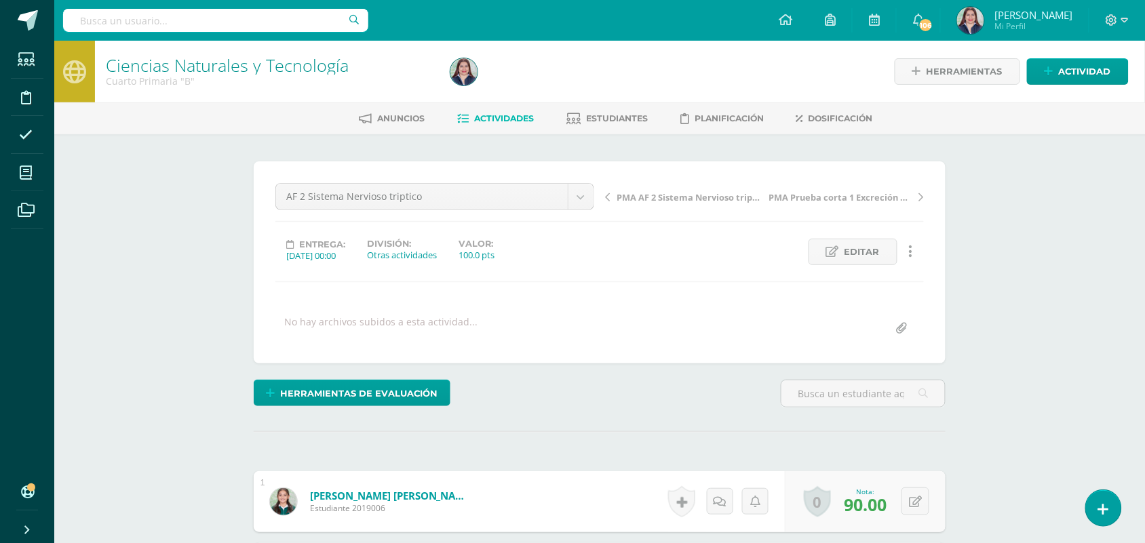
click at [515, 122] on span "Actividades" at bounding box center [504, 118] width 60 height 10
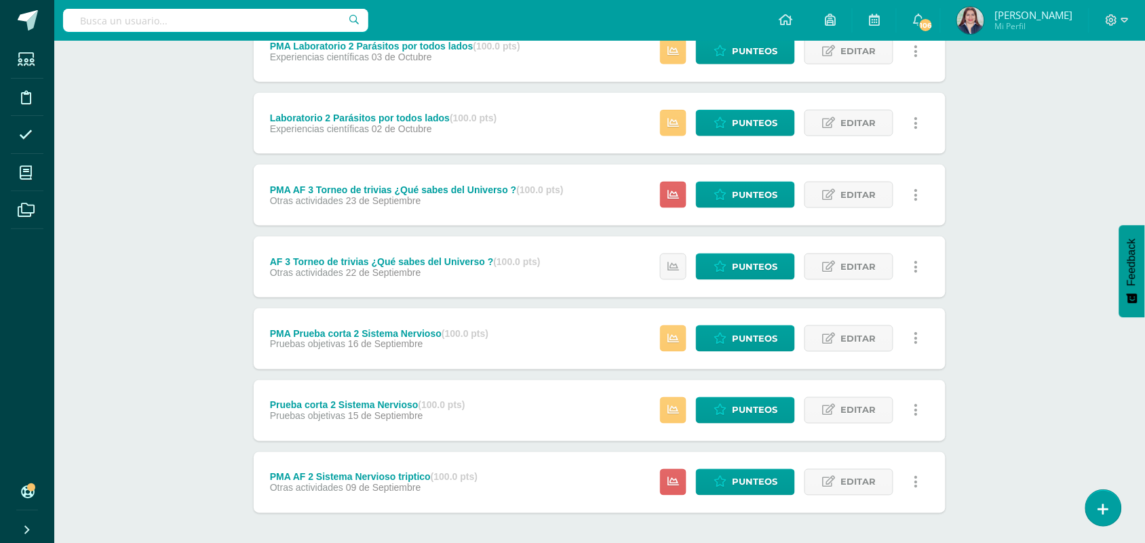
scroll to position [170, 0]
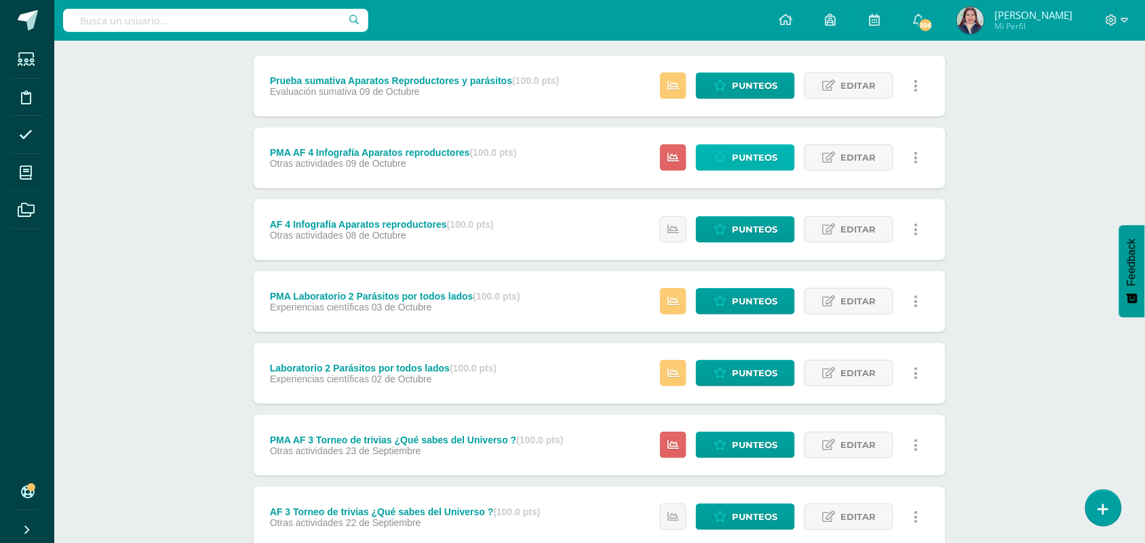
click at [758, 144] on link "Punteos" at bounding box center [745, 157] width 99 height 26
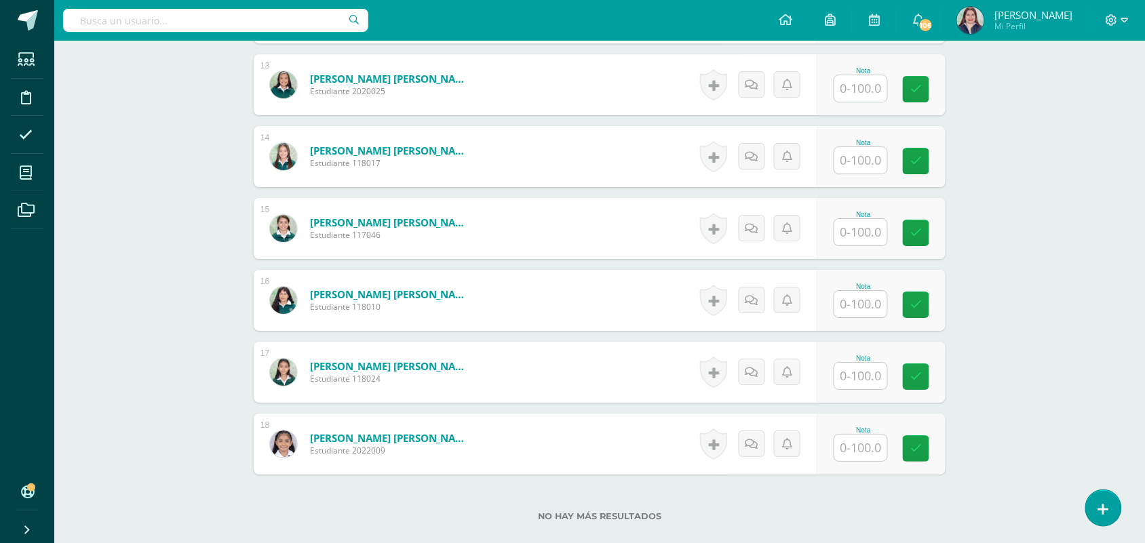
scroll to position [1283, 0]
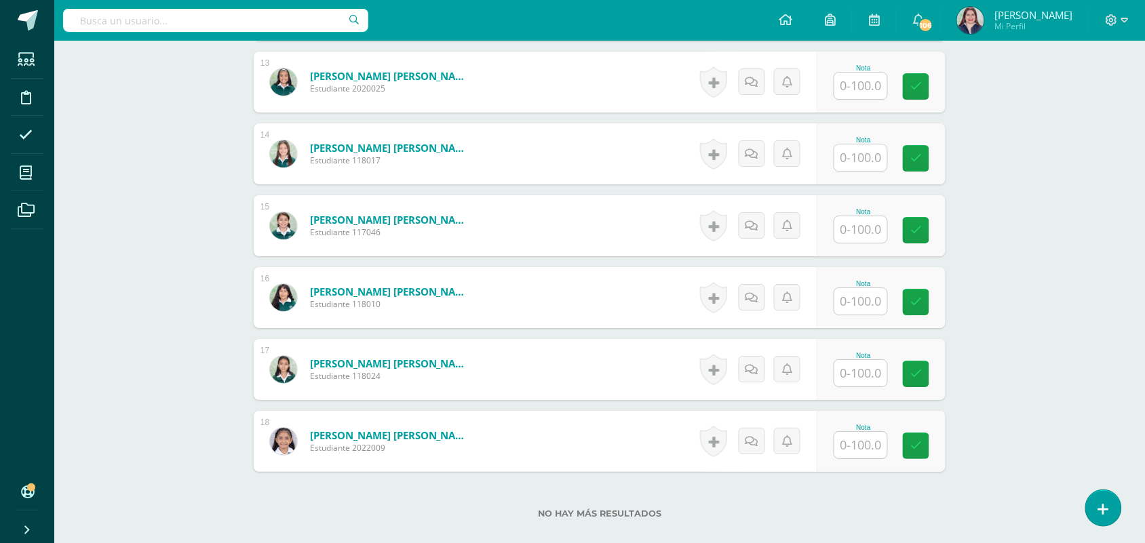
click at [852, 158] on input "text" at bounding box center [860, 157] width 53 height 26
type input "95"
click at [931, 153] on link at bounding box center [925, 158] width 27 height 27
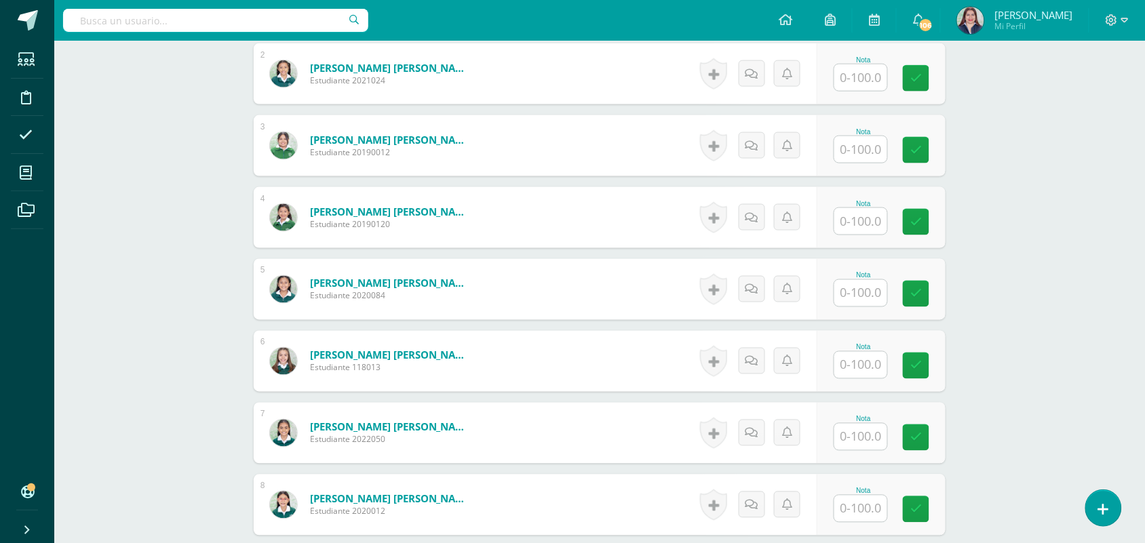
scroll to position [0, 0]
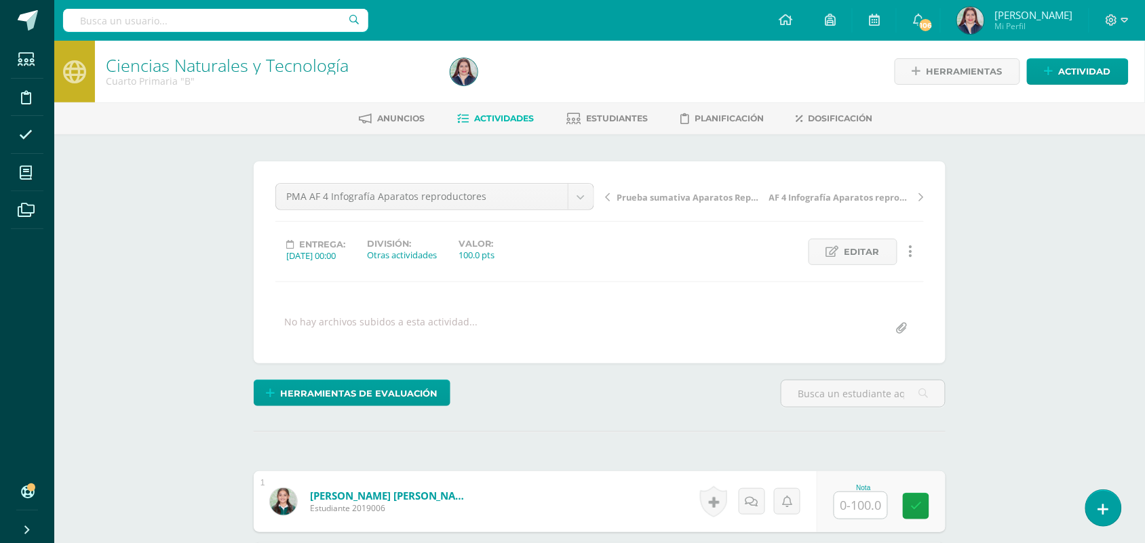
click at [513, 121] on span "Actividades" at bounding box center [504, 118] width 60 height 10
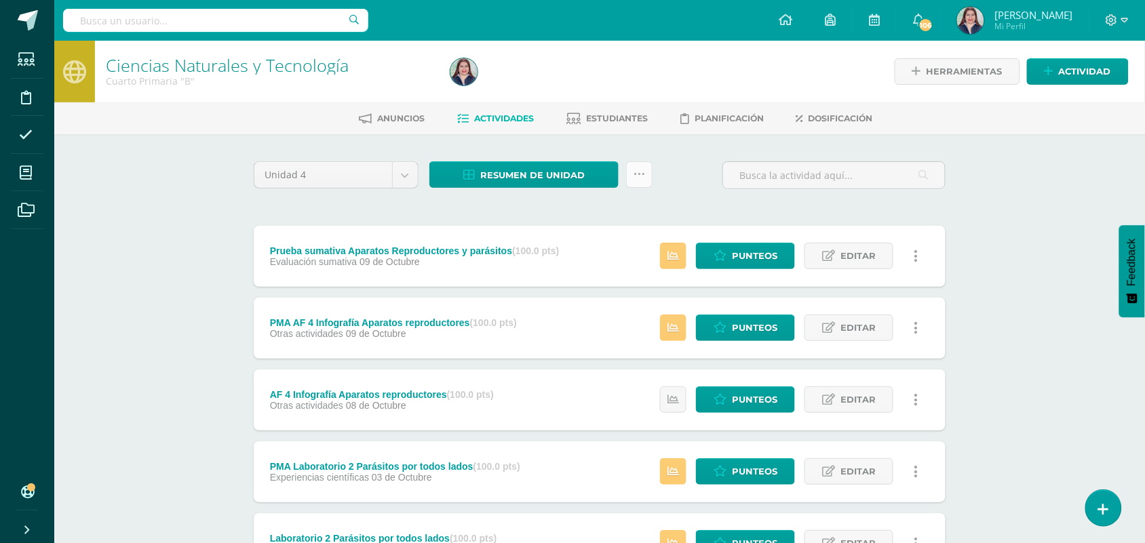
click at [641, 184] on link at bounding box center [639, 174] width 26 height 26
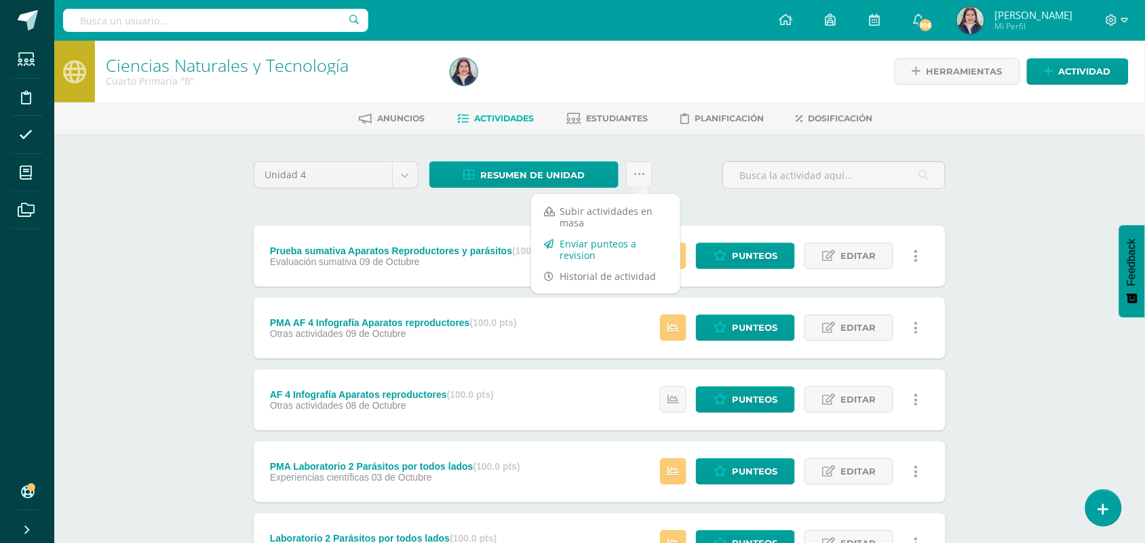
click at [615, 256] on link "Enviar punteos a revision" at bounding box center [605, 249] width 149 height 33
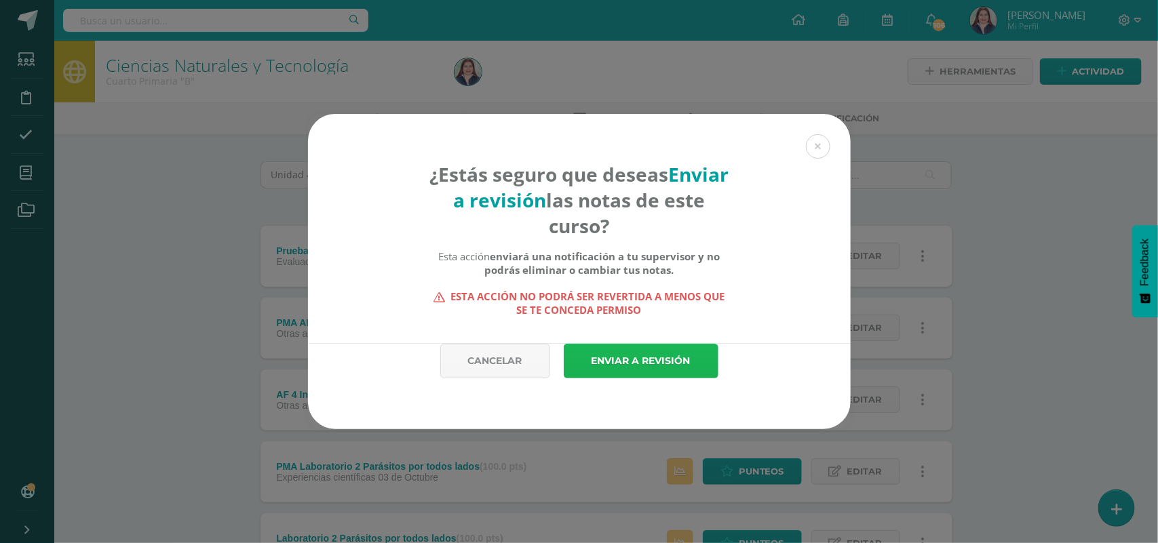
click at [658, 360] on link "Enviar a revisión" at bounding box center [641, 361] width 155 height 35
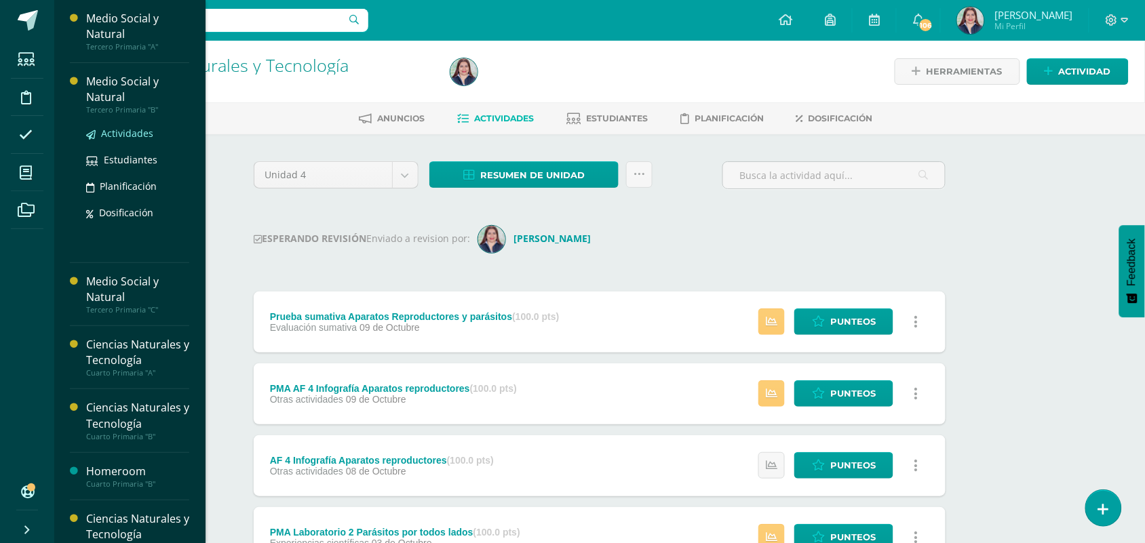
click at [109, 130] on span "Actividades" at bounding box center [127, 133] width 52 height 13
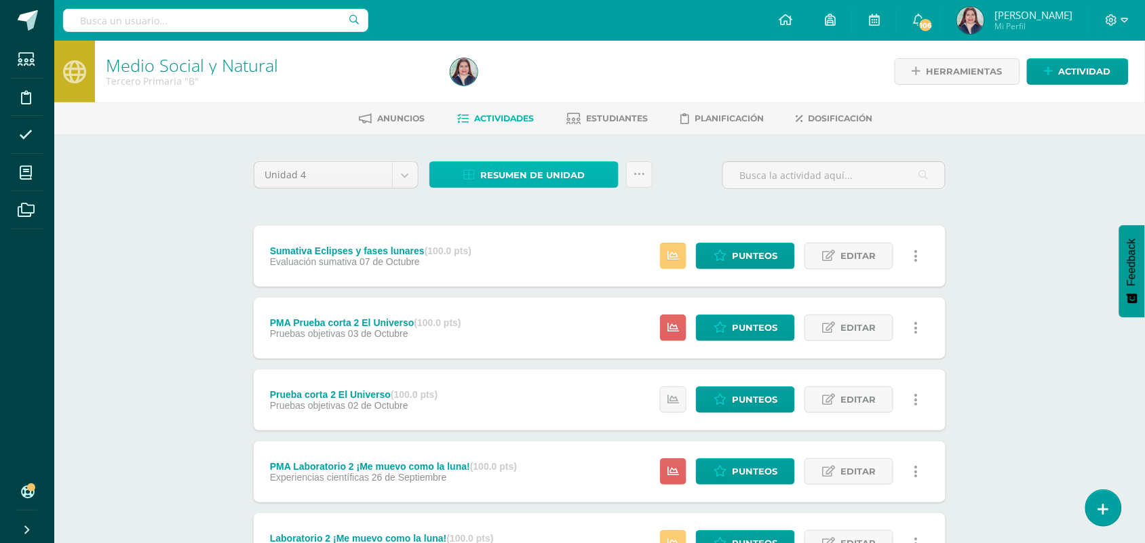
click at [604, 176] on link "Resumen de unidad" at bounding box center [523, 174] width 189 height 26
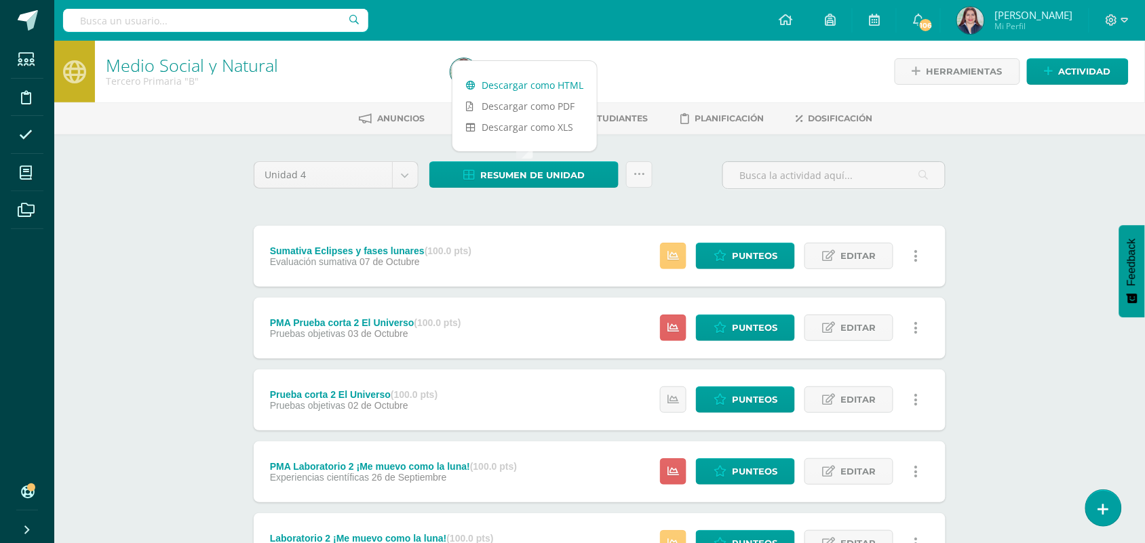
click at [563, 77] on link "Descargar como HTML" at bounding box center [524, 85] width 144 height 21
click at [635, 178] on icon at bounding box center [639, 175] width 12 height 12
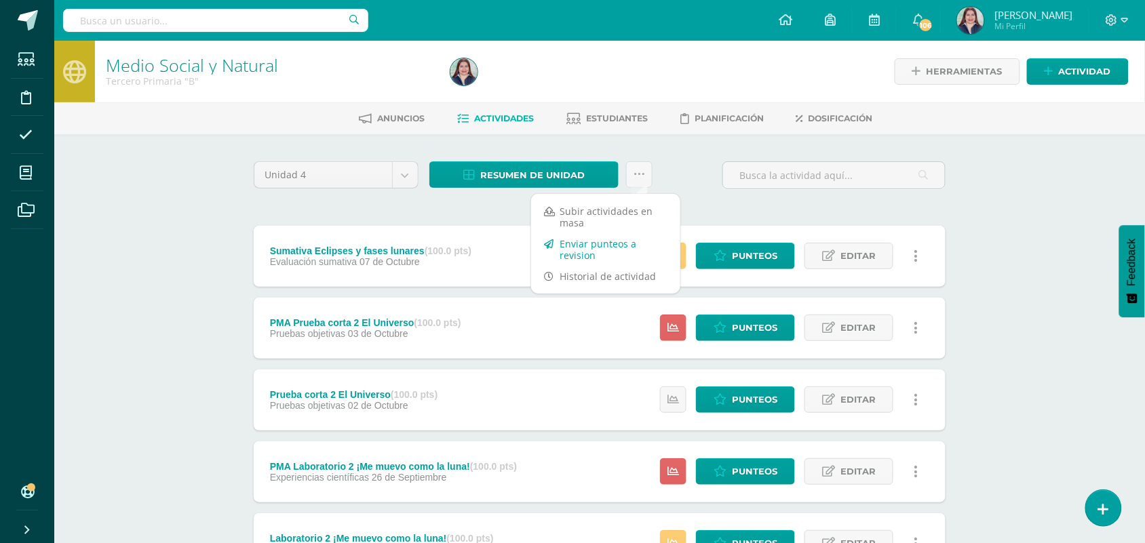
click at [602, 239] on link "Enviar punteos a revision" at bounding box center [605, 249] width 149 height 33
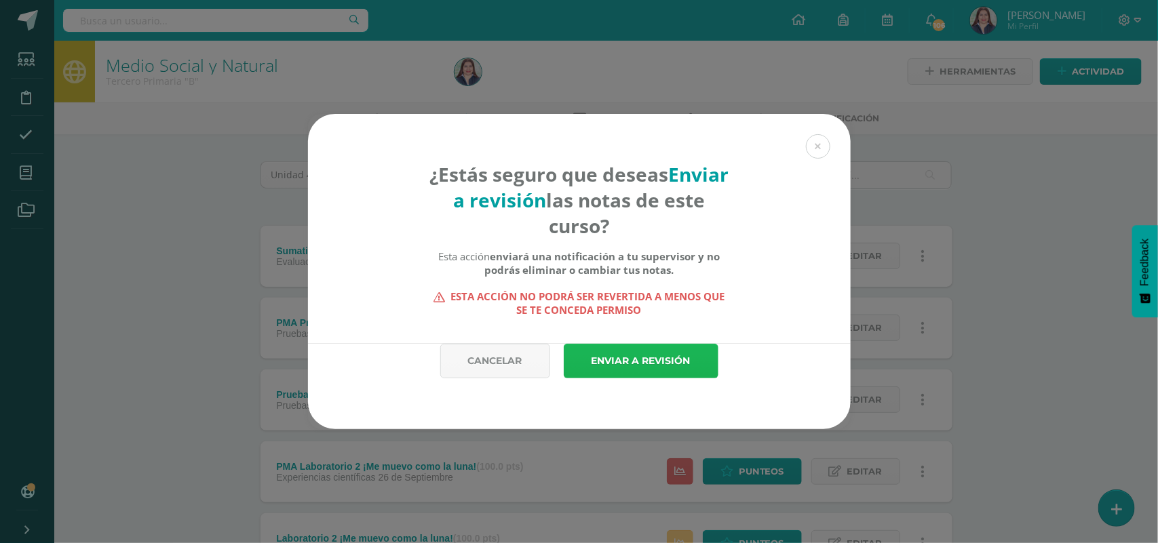
click at [635, 357] on link "Enviar a revisión" at bounding box center [641, 361] width 155 height 35
